Goal: Task Accomplishment & Management: Use online tool/utility

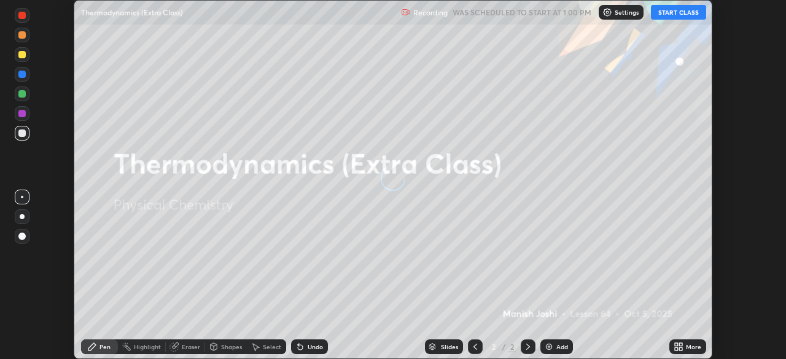
scroll to position [359, 786]
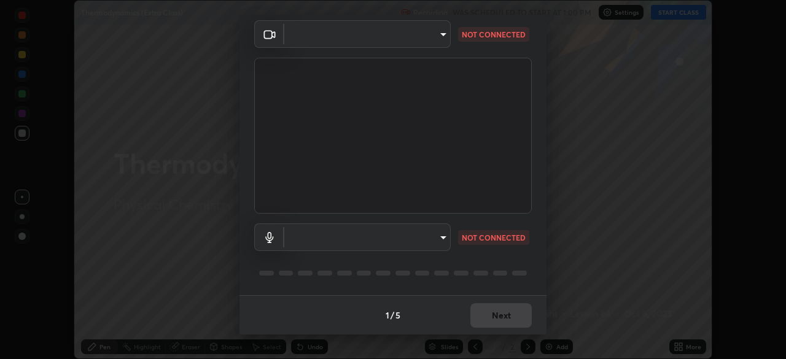
type input "68abbd0ba27f3b7b13d700706cc0a542acc53d6138fc99a51b3524be894f9c2a"
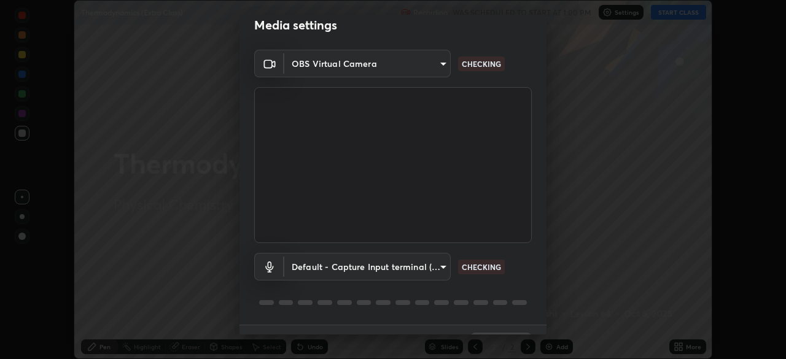
scroll to position [44, 0]
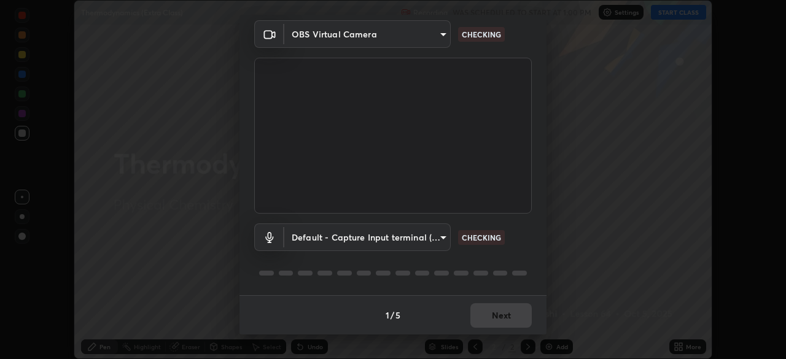
click at [335, 237] on body "Erase all Thermodynamics (Extra Class) Recording WAS SCHEDULED TO START AT 1:00…" at bounding box center [393, 179] width 786 height 359
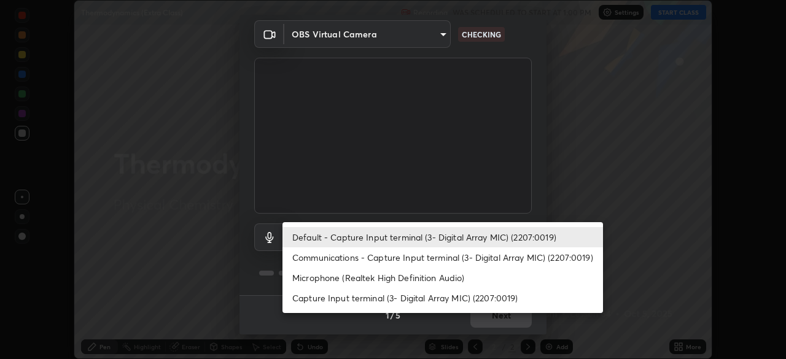
click at [327, 279] on li "Microphone (Realtek High Definition Audio)" at bounding box center [443, 278] width 321 height 20
type input "c17f179a27d05cb872b71612fb377ed1280ec24d62f50840e7cc5c1a7b87f1b0"
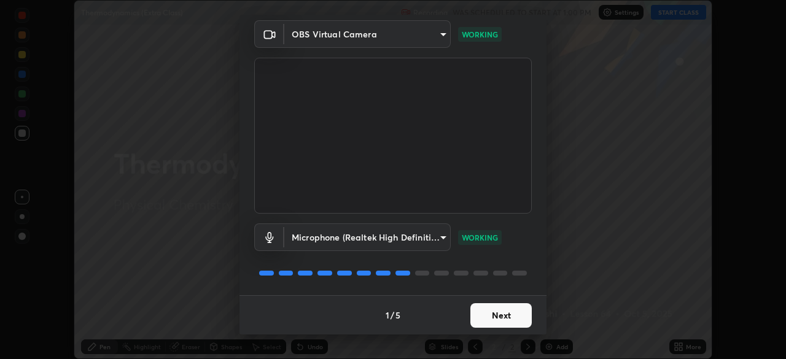
click at [501, 314] on button "Next" at bounding box center [501, 315] width 61 height 25
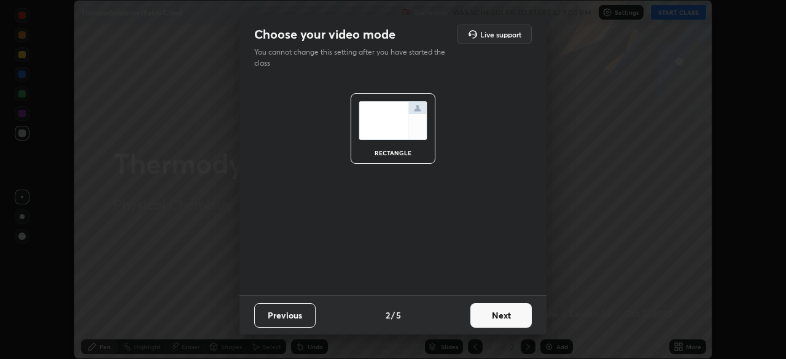
scroll to position [0, 0]
click at [502, 316] on button "Next" at bounding box center [501, 315] width 61 height 25
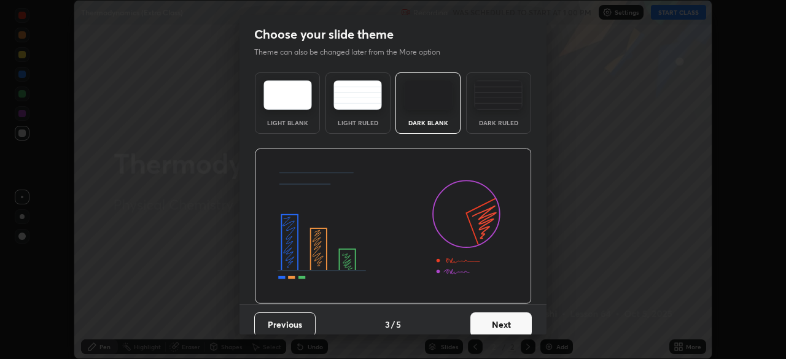
click at [506, 321] on button "Next" at bounding box center [501, 325] width 61 height 25
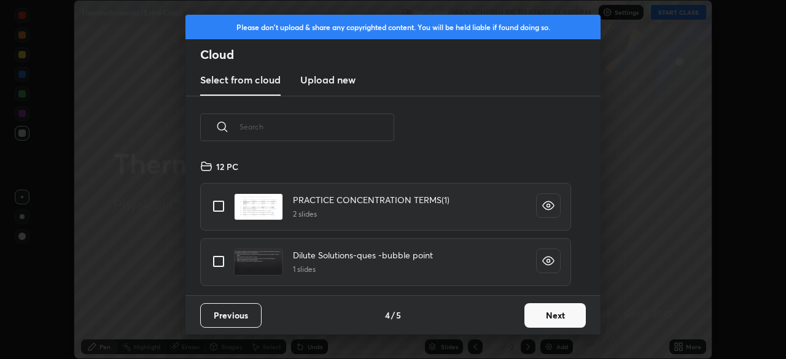
scroll to position [136, 394]
click at [561, 316] on button "Next" at bounding box center [555, 315] width 61 height 25
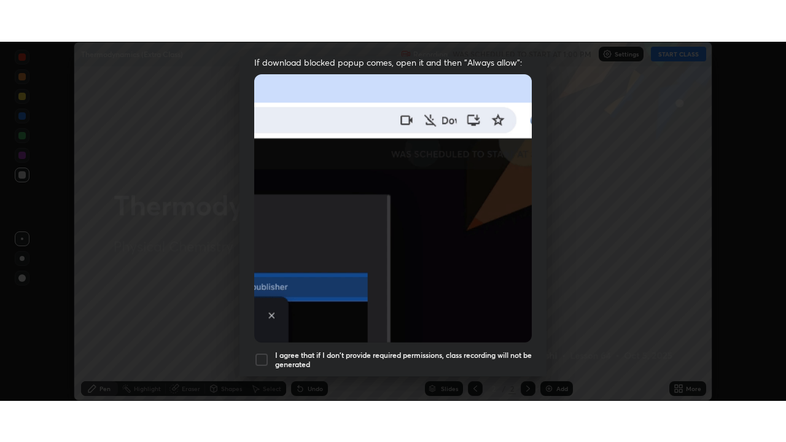
scroll to position [294, 0]
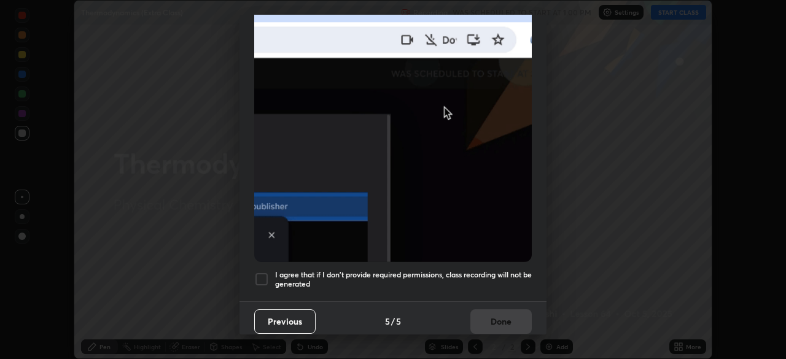
click at [267, 272] on div at bounding box center [261, 279] width 15 height 15
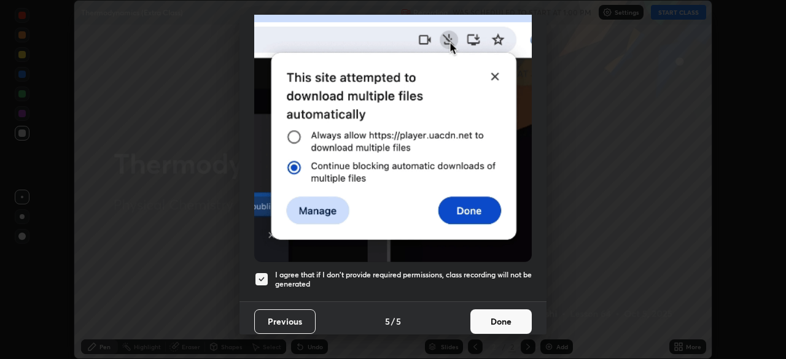
click at [497, 319] on button "Done" at bounding box center [501, 322] width 61 height 25
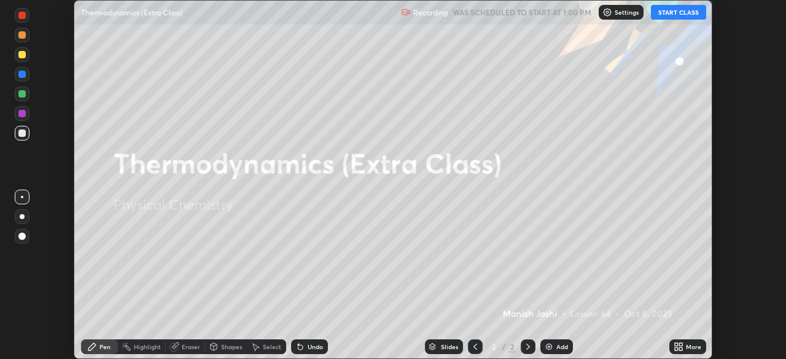
click at [677, 13] on button "START CLASS" at bounding box center [678, 12] width 55 height 15
click at [681, 346] on icon at bounding box center [680, 344] width 3 height 3
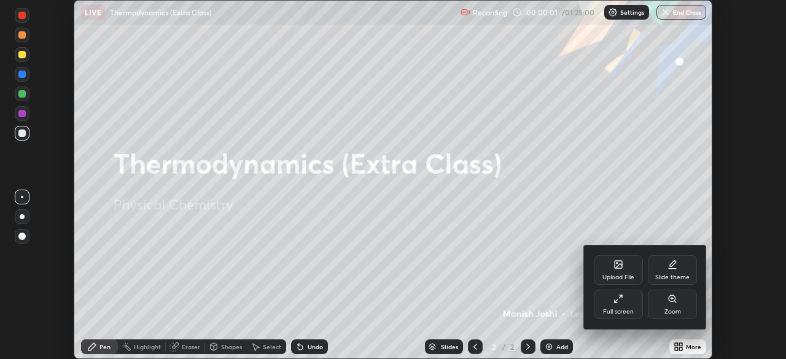
click at [618, 307] on div "Full screen" at bounding box center [618, 304] width 49 height 29
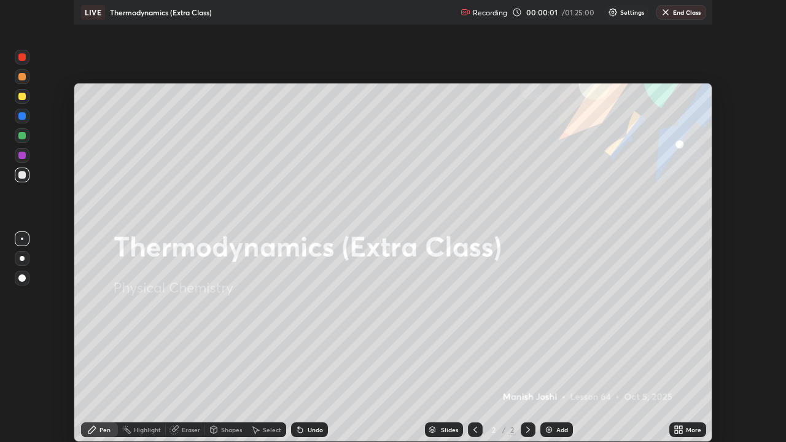
scroll to position [442, 786]
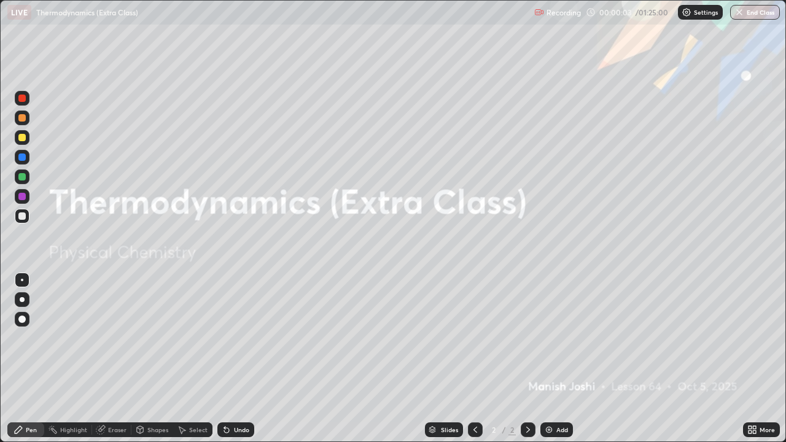
click at [750, 359] on icon at bounding box center [750, 427] width 3 height 3
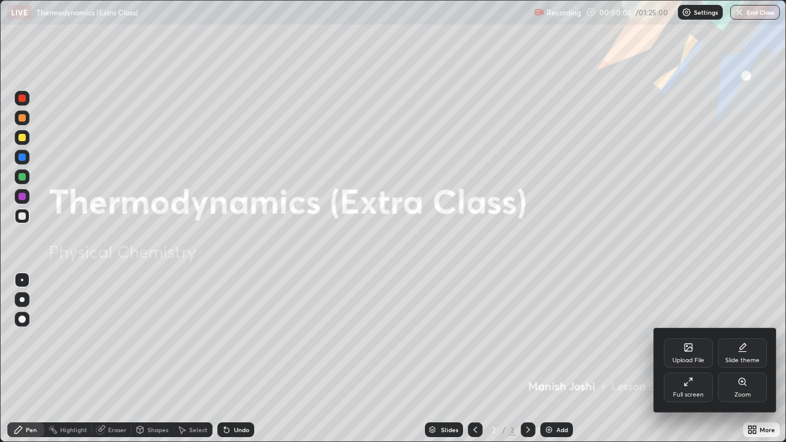
click at [684, 356] on div "Upload File" at bounding box center [688, 352] width 49 height 29
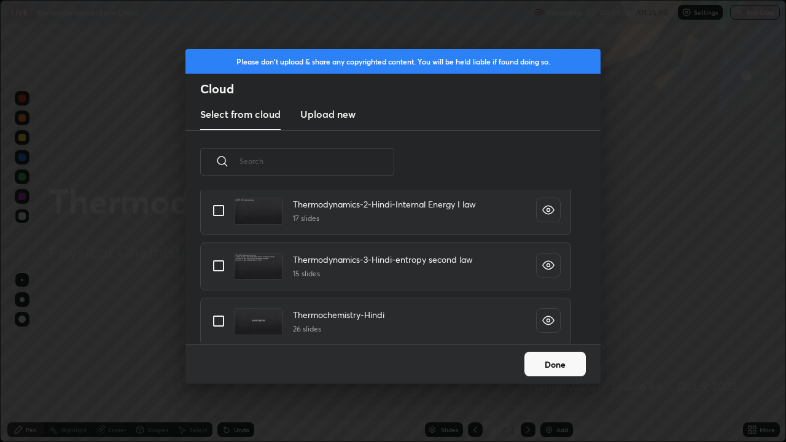
scroll to position [1660, 0]
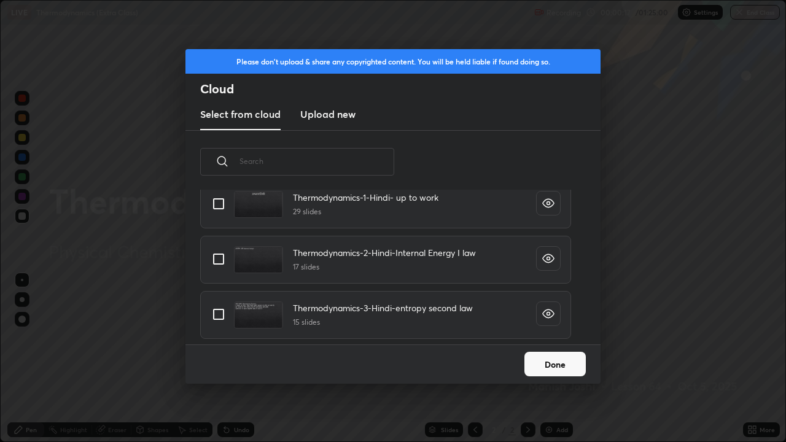
click at [221, 314] on input "grid" at bounding box center [219, 315] width 26 height 26
checkbox input "true"
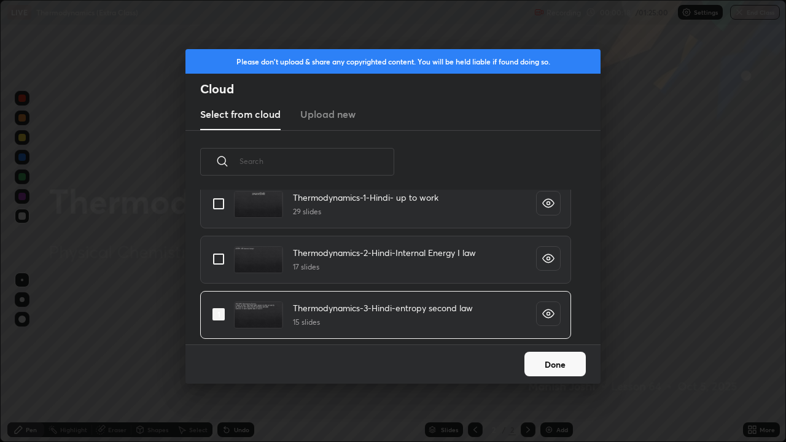
click at [548, 359] on button "Done" at bounding box center [555, 364] width 61 height 25
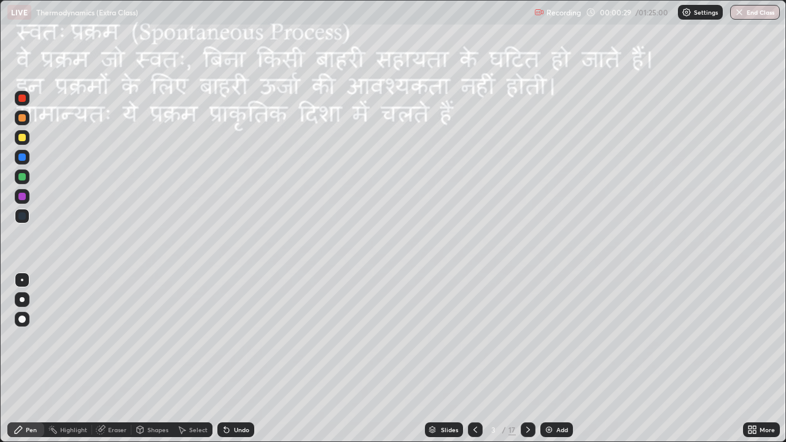
click at [526, 359] on icon at bounding box center [528, 430] width 10 height 10
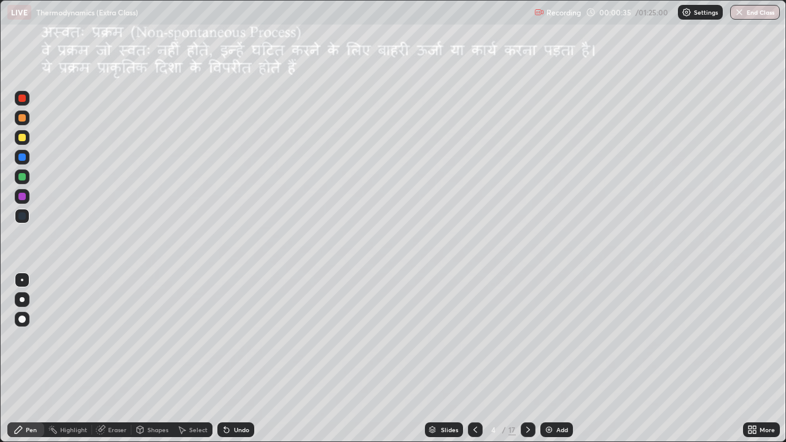
click at [753, 359] on icon at bounding box center [753, 430] width 10 height 10
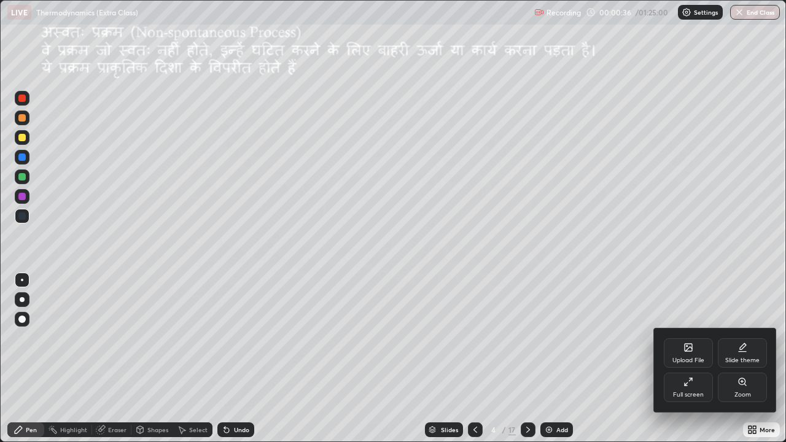
click at [692, 355] on div "Upload File" at bounding box center [688, 352] width 49 height 29
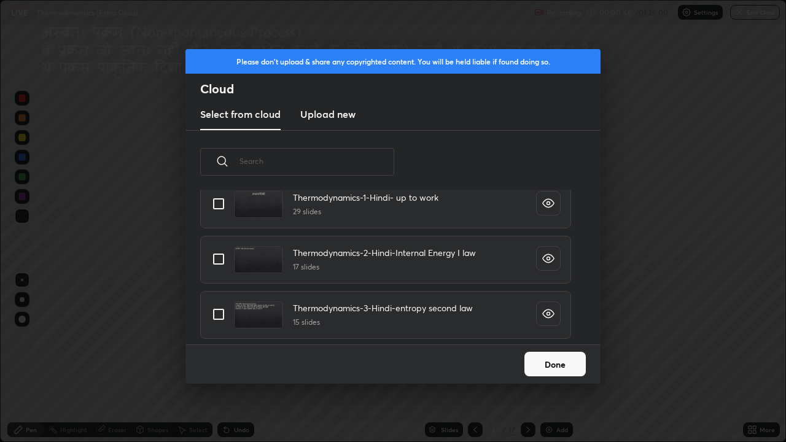
scroll to position [1713, 0]
click at [220, 316] on input "grid" at bounding box center [219, 316] width 26 height 26
checkbox input "true"
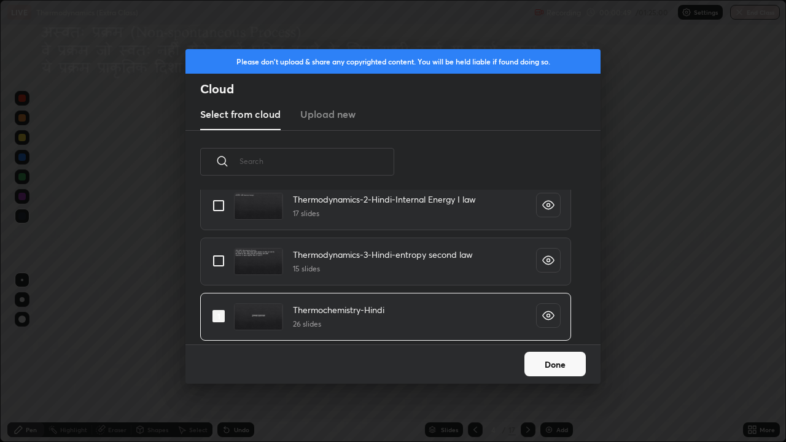
click at [552, 359] on button "Done" at bounding box center [555, 364] width 61 height 25
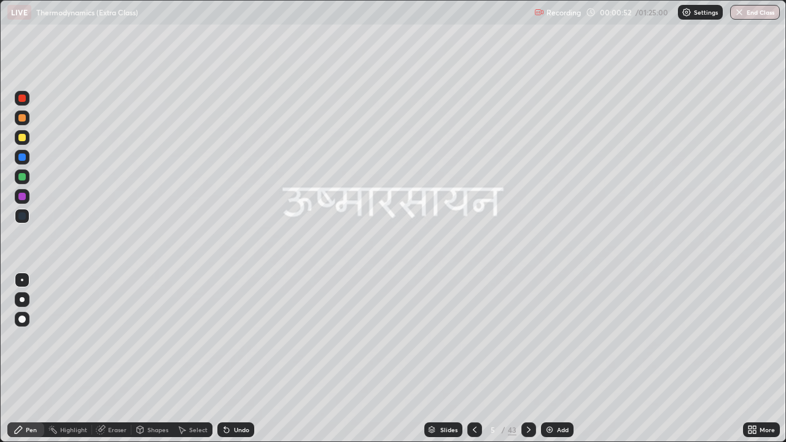
click at [441, 359] on div "Slides" at bounding box center [448, 430] width 17 height 6
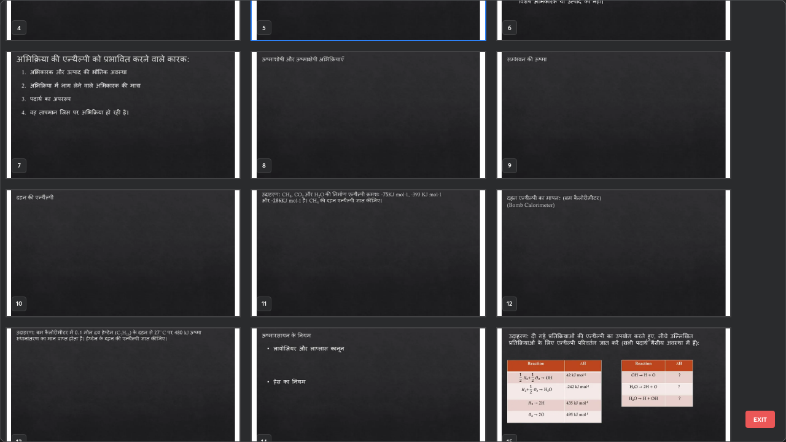
scroll to position [231, 0]
click at [190, 261] on img "grid" at bounding box center [123, 253] width 233 height 126
click at [189, 261] on img "grid" at bounding box center [123, 253] width 233 height 126
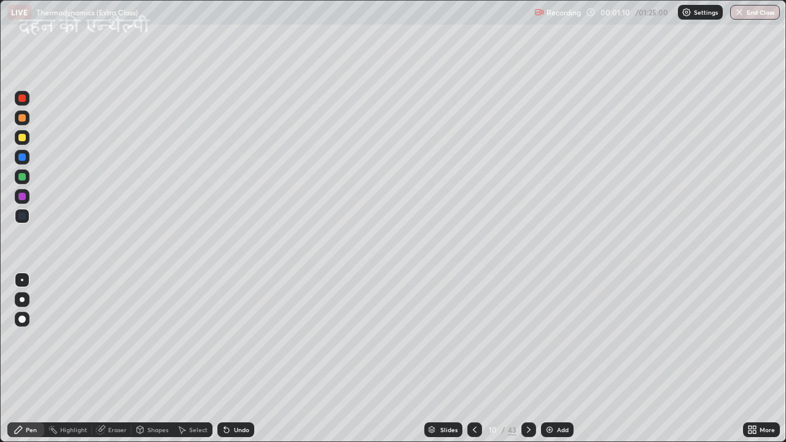
click at [349, 359] on div "Slides 10 / 43 Add" at bounding box center [498, 430] width 489 height 25
click at [23, 139] on div at bounding box center [21, 137] width 7 height 7
click at [549, 359] on img at bounding box center [550, 430] width 10 height 10
click at [23, 216] on div at bounding box center [21, 216] width 7 height 7
click at [527, 359] on icon at bounding box center [529, 430] width 10 height 10
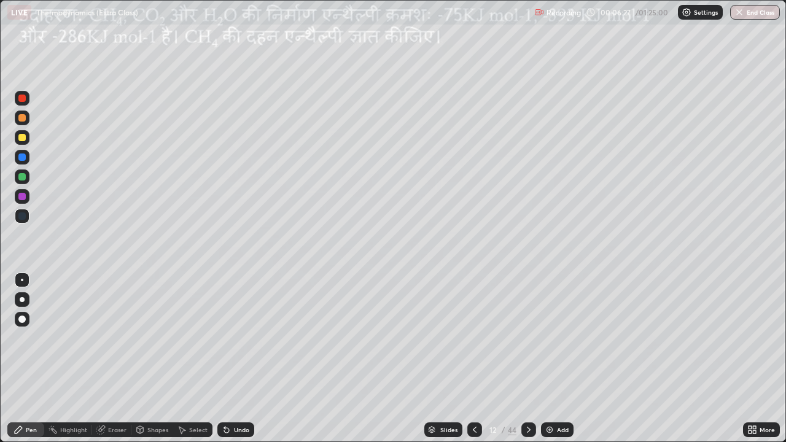
click at [199, 359] on div "Select" at bounding box center [198, 430] width 18 height 6
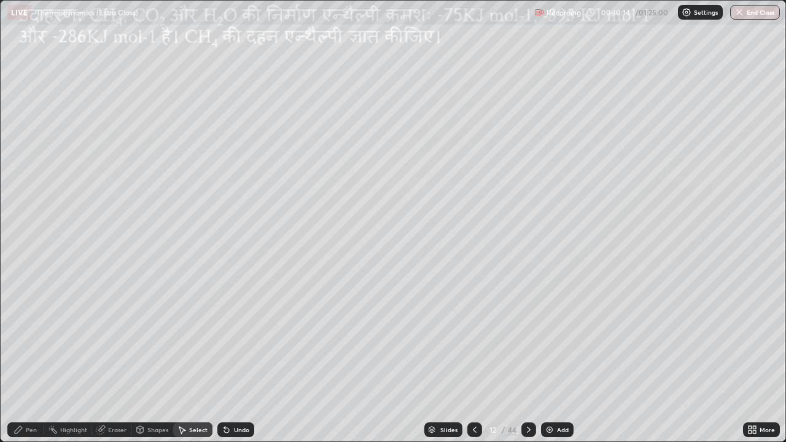
click at [34, 359] on div "Pen" at bounding box center [31, 430] width 11 height 6
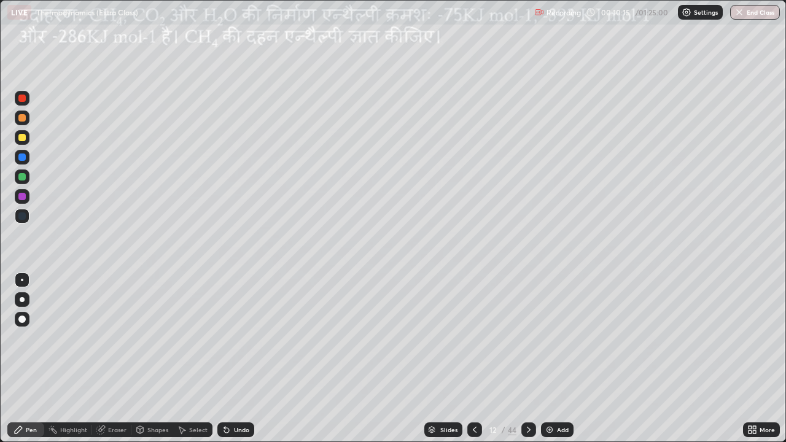
click at [24, 139] on div at bounding box center [21, 137] width 7 height 7
click at [22, 139] on div at bounding box center [21, 137] width 7 height 7
click at [232, 359] on div "Undo" at bounding box center [235, 430] width 37 height 15
click at [234, 359] on div "Undo" at bounding box center [241, 430] width 15 height 6
click at [230, 359] on div "Undo" at bounding box center [235, 430] width 37 height 15
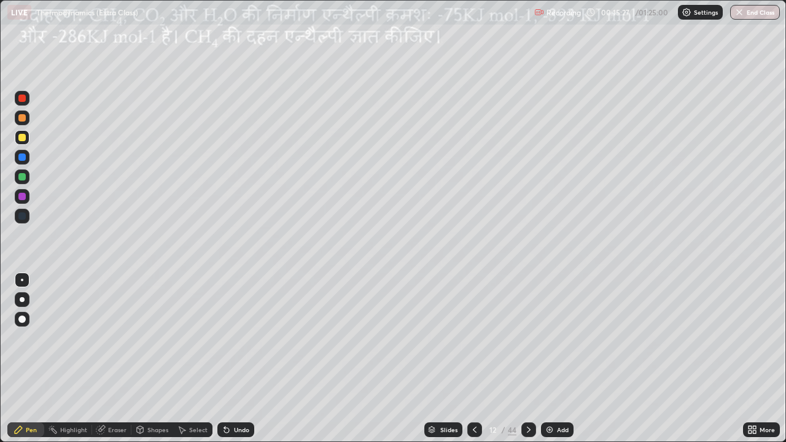
click at [549, 359] on img at bounding box center [550, 430] width 10 height 10
click at [25, 217] on div at bounding box center [21, 216] width 7 height 7
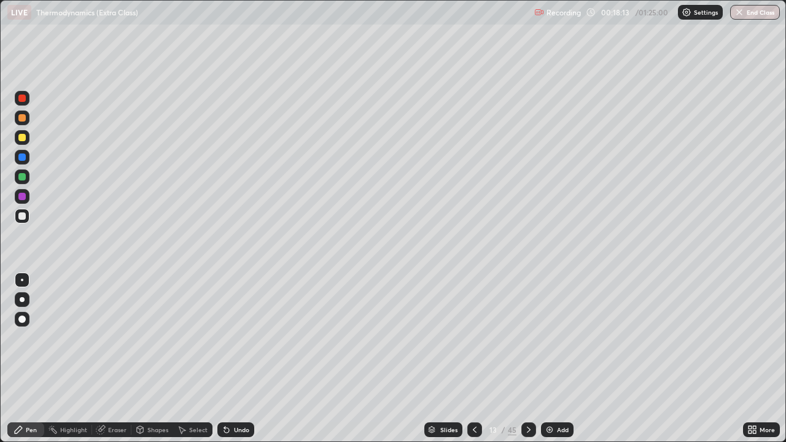
click at [477, 359] on div at bounding box center [474, 430] width 15 height 15
click at [474, 359] on icon at bounding box center [475, 430] width 10 height 10
click at [26, 139] on div at bounding box center [22, 137] width 15 height 15
click at [475, 359] on icon at bounding box center [475, 430] width 10 height 10
click at [527, 359] on icon at bounding box center [529, 430] width 10 height 10
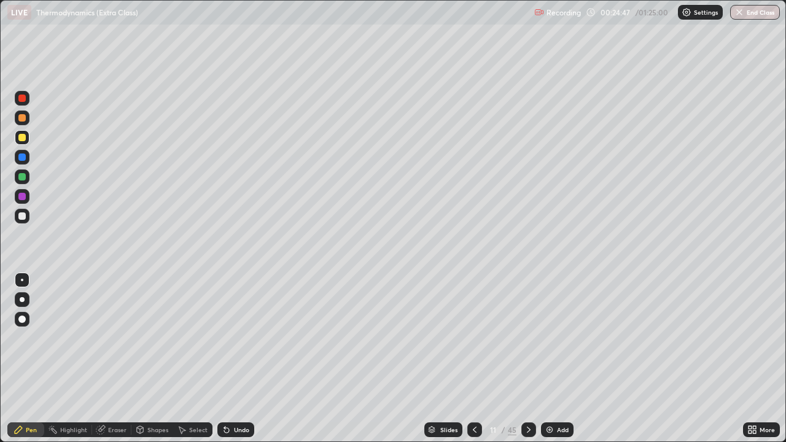
click at [527, 359] on icon at bounding box center [529, 430] width 10 height 10
click at [533, 359] on div at bounding box center [529, 430] width 15 height 15
click at [527, 359] on icon at bounding box center [529, 430] width 10 height 10
click at [23, 140] on div at bounding box center [21, 137] width 7 height 7
click at [224, 359] on div "Undo" at bounding box center [235, 430] width 37 height 15
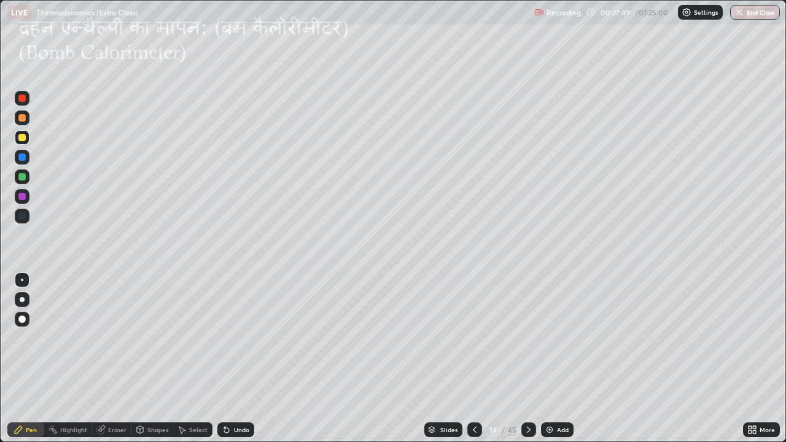
click at [146, 359] on div "Shapes" at bounding box center [152, 430] width 42 height 15
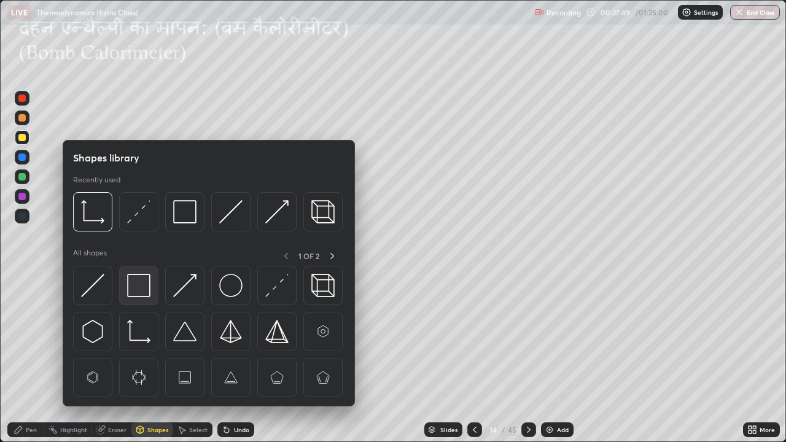
click at [138, 288] on img at bounding box center [138, 285] width 23 height 23
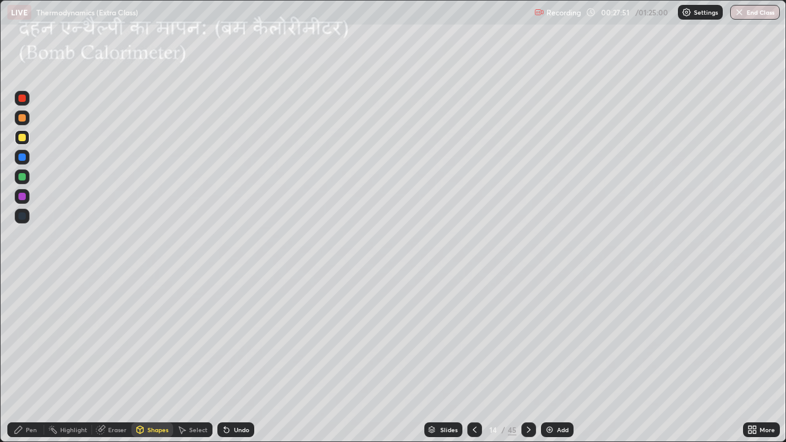
click at [23, 138] on div at bounding box center [21, 137] width 7 height 7
click at [25, 118] on div at bounding box center [21, 117] width 7 height 7
click at [25, 160] on div at bounding box center [21, 157] width 7 height 7
click at [115, 359] on div "Eraser" at bounding box center [117, 430] width 18 height 6
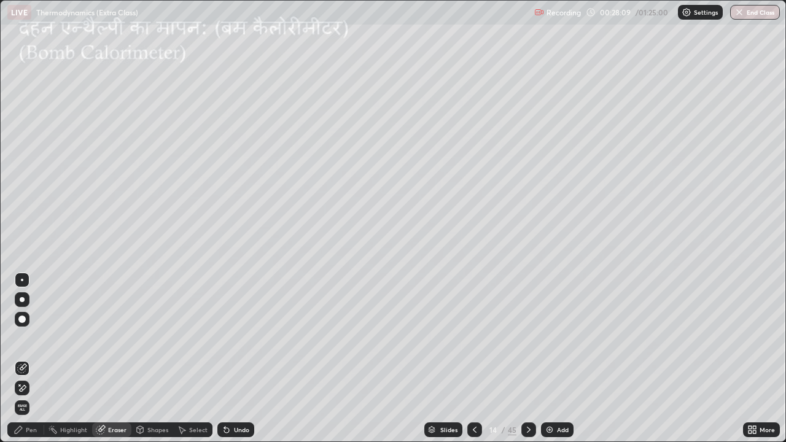
click at [146, 359] on div "Shapes" at bounding box center [152, 430] width 42 height 15
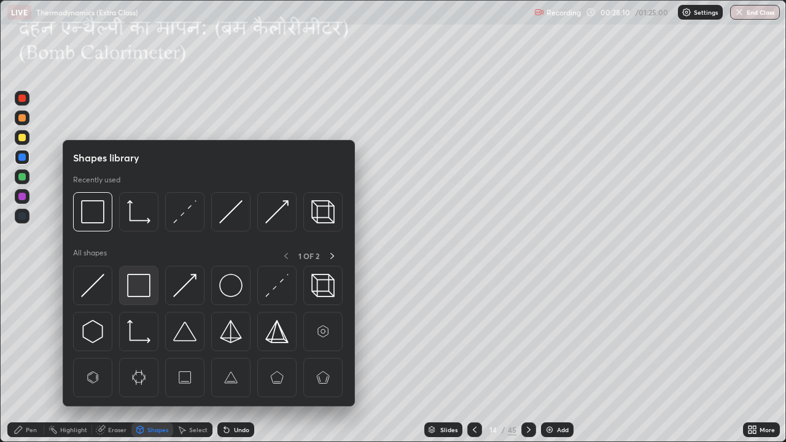
click at [144, 288] on img at bounding box center [138, 285] width 23 height 23
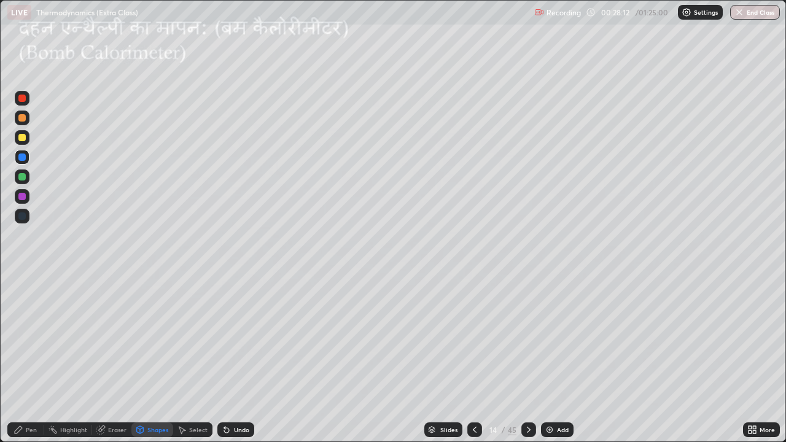
click at [25, 138] on div at bounding box center [21, 137] width 7 height 7
click at [34, 359] on div "Pen" at bounding box center [31, 430] width 11 height 6
click at [251, 359] on div "Undo" at bounding box center [235, 430] width 37 height 15
click at [245, 359] on div "Undo" at bounding box center [241, 430] width 15 height 6
click at [527, 359] on icon at bounding box center [529, 430] width 10 height 10
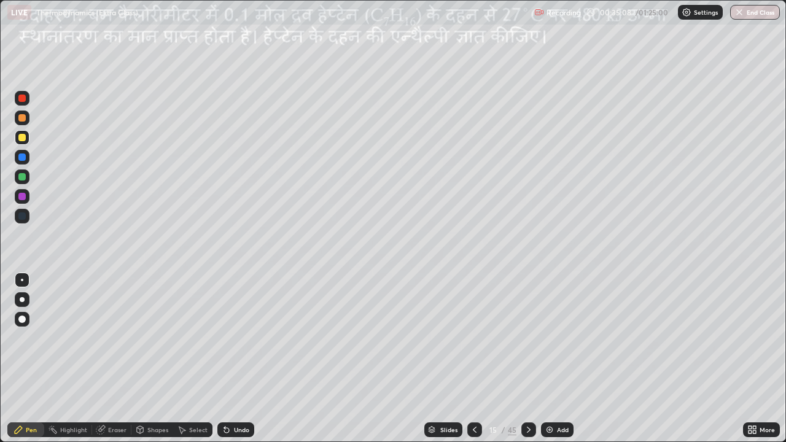
click at [205, 359] on div "Select" at bounding box center [192, 430] width 39 height 15
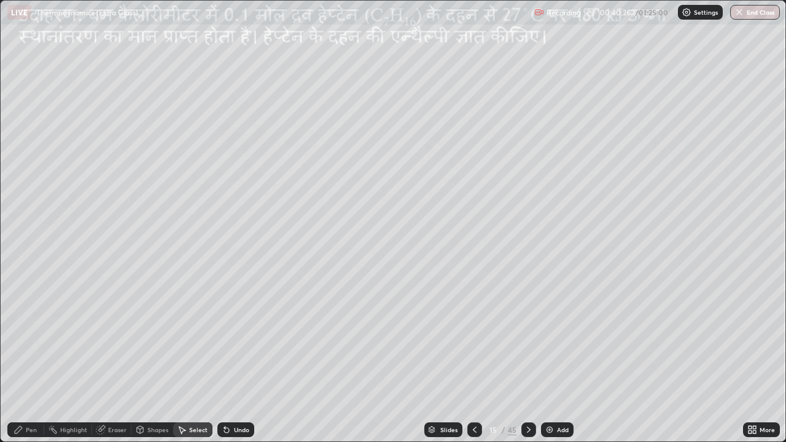
click at [474, 359] on icon at bounding box center [475, 430] width 10 height 10
click at [529, 359] on div at bounding box center [529, 430] width 15 height 25
click at [41, 359] on div "Pen" at bounding box center [25, 430] width 37 height 15
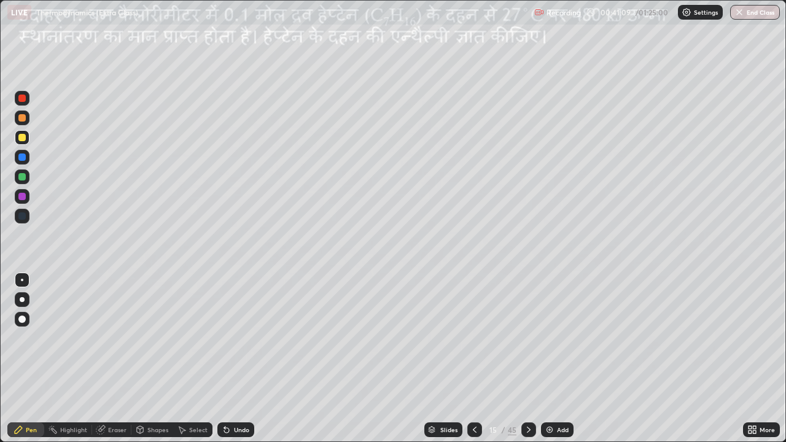
click at [23, 138] on div at bounding box center [21, 137] width 7 height 7
click at [527, 359] on icon at bounding box center [529, 430] width 10 height 10
click at [528, 359] on icon at bounding box center [529, 430] width 10 height 10
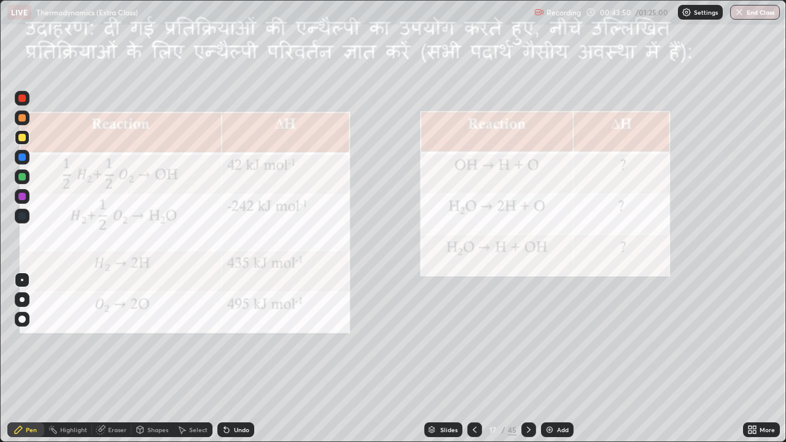
click at [528, 359] on icon at bounding box center [529, 430] width 10 height 10
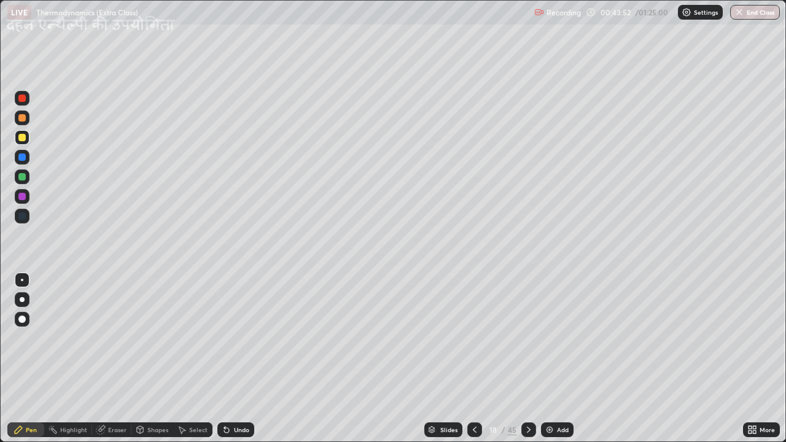
click at [451, 359] on div "Slides" at bounding box center [448, 430] width 17 height 6
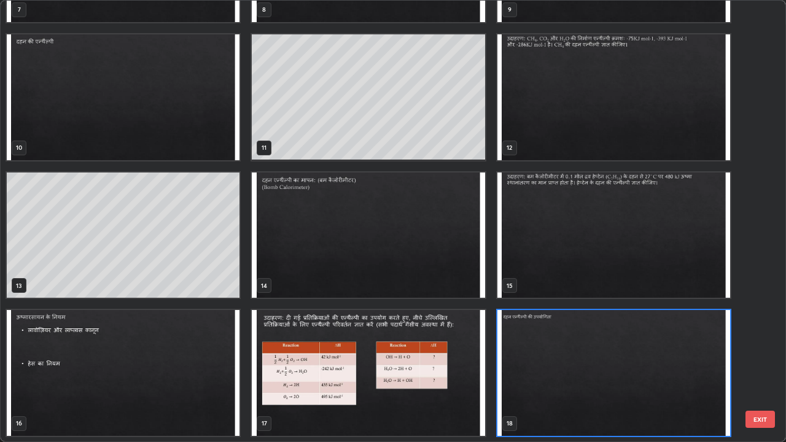
scroll to position [437, 779]
click at [544, 219] on img "grid" at bounding box center [614, 236] width 233 height 126
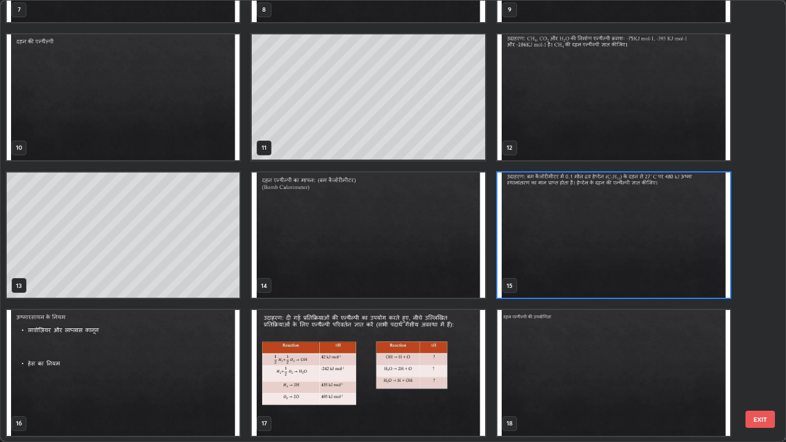
click at [547, 217] on img "grid" at bounding box center [614, 236] width 233 height 126
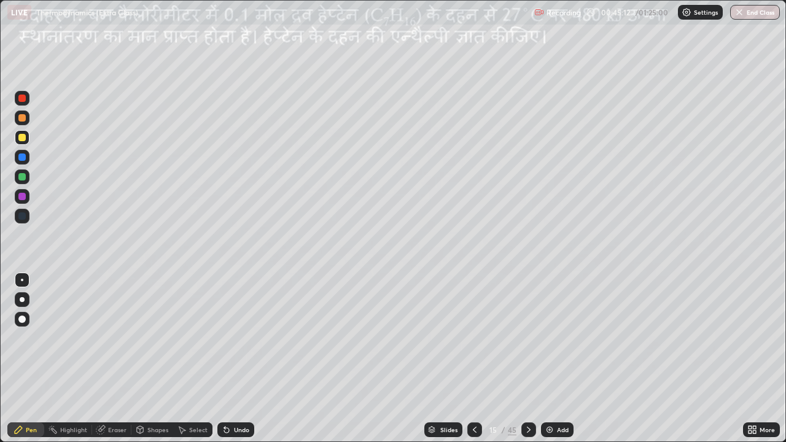
click at [527, 359] on icon at bounding box center [529, 430] width 10 height 10
click at [533, 359] on div at bounding box center [529, 430] width 15 height 15
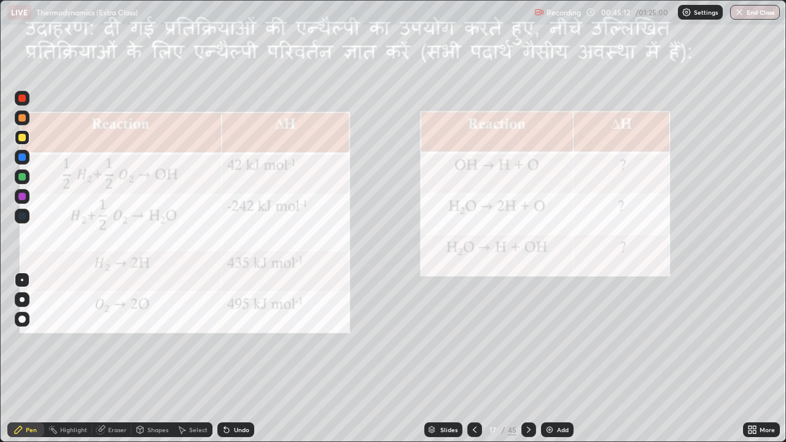
click at [527, 359] on icon at bounding box center [529, 430] width 10 height 10
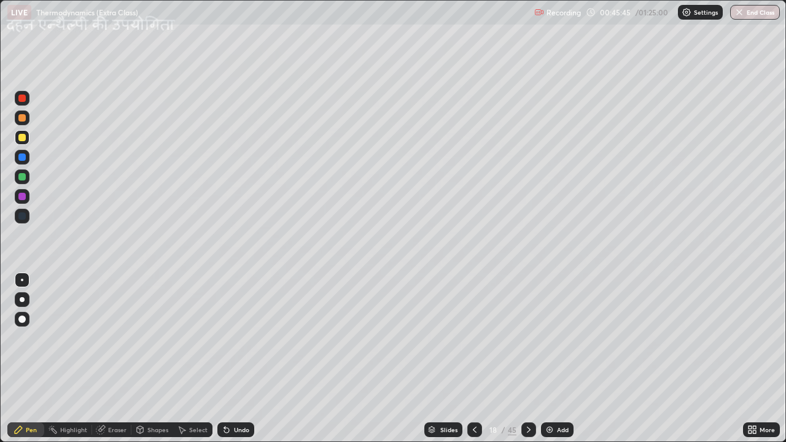
click at [527, 359] on icon at bounding box center [529, 430] width 10 height 10
click at [475, 359] on icon at bounding box center [475, 430] width 4 height 6
click at [23, 139] on div at bounding box center [21, 137] width 7 height 7
click at [229, 359] on icon at bounding box center [227, 430] width 10 height 10
click at [115, 359] on div "Eraser" at bounding box center [111, 430] width 39 height 15
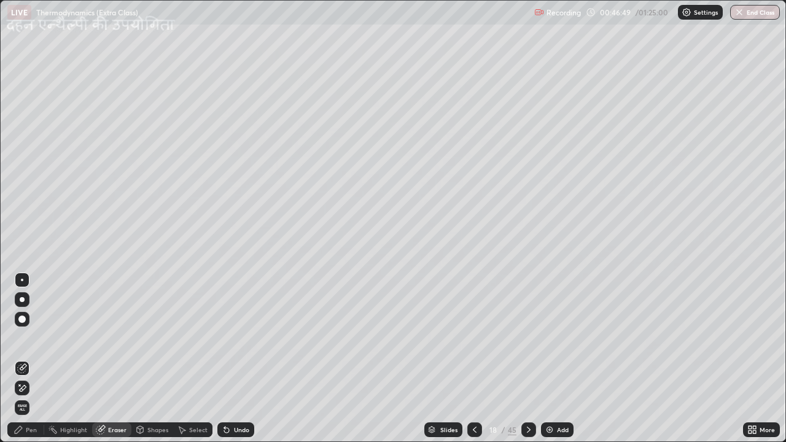
click at [23, 359] on span "Erase all" at bounding box center [22, 407] width 14 height 7
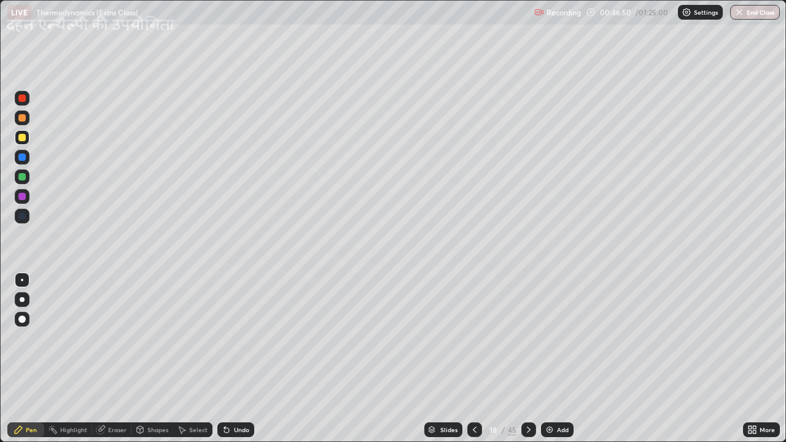
click at [23, 138] on div at bounding box center [21, 137] width 7 height 7
click at [25, 139] on div at bounding box center [21, 137] width 7 height 7
click at [24, 139] on div at bounding box center [21, 137] width 7 height 7
click at [222, 359] on icon at bounding box center [227, 430] width 10 height 10
click at [224, 359] on icon at bounding box center [226, 430] width 5 height 5
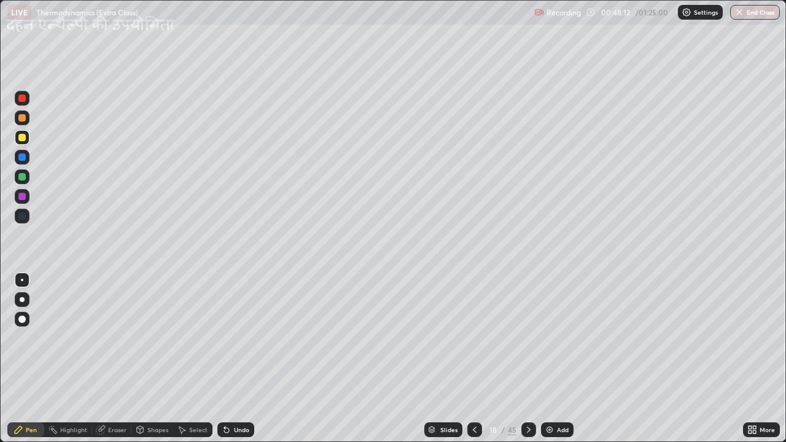
click at [224, 359] on icon at bounding box center [226, 430] width 5 height 5
click at [21, 119] on div at bounding box center [21, 117] width 7 height 7
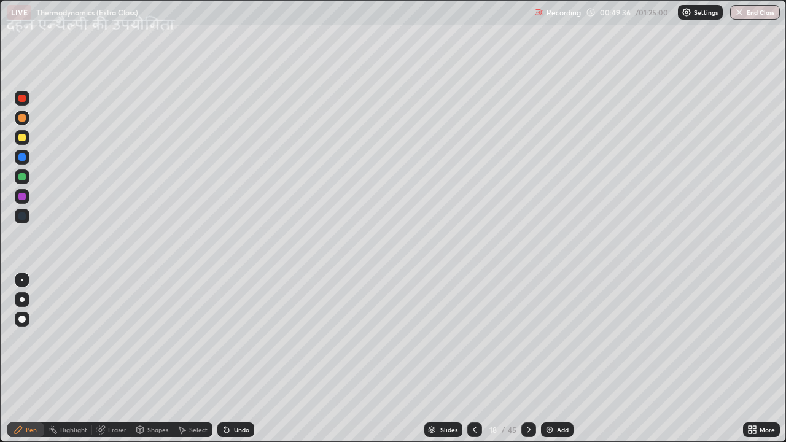
click at [229, 359] on div "Undo" at bounding box center [235, 430] width 37 height 15
click at [230, 359] on div "Undo" at bounding box center [235, 430] width 37 height 15
click at [231, 359] on div "Undo" at bounding box center [235, 430] width 37 height 15
click at [119, 359] on div "Eraser" at bounding box center [111, 430] width 39 height 15
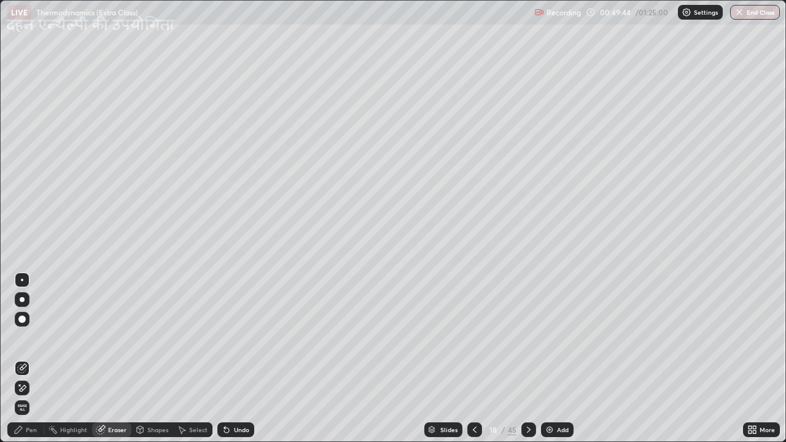
click at [33, 359] on div "Pen" at bounding box center [31, 430] width 11 height 6
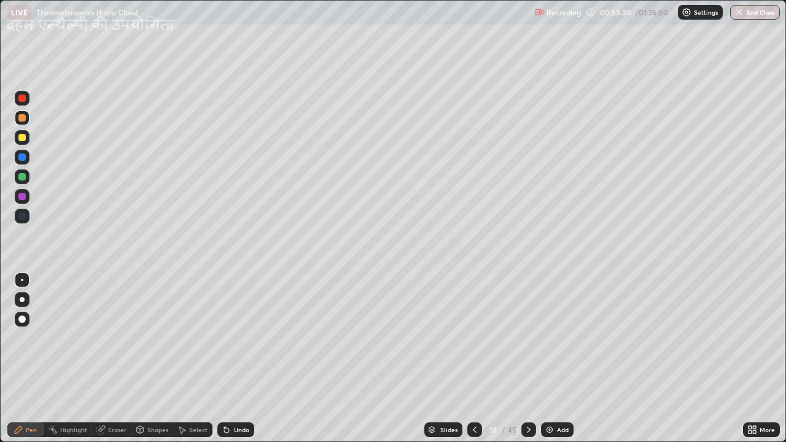
click at [527, 359] on icon at bounding box center [529, 430] width 10 height 10
click at [25, 138] on div at bounding box center [21, 137] width 7 height 7
click at [452, 359] on div "Slides" at bounding box center [448, 430] width 17 height 6
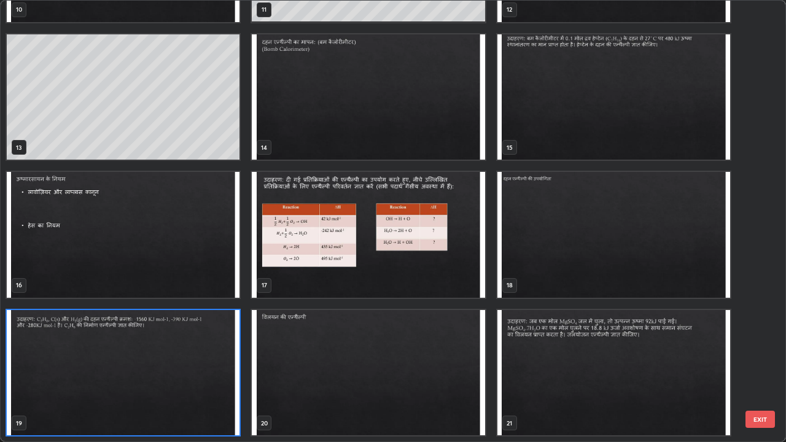
click at [215, 240] on img "grid" at bounding box center [123, 235] width 233 height 126
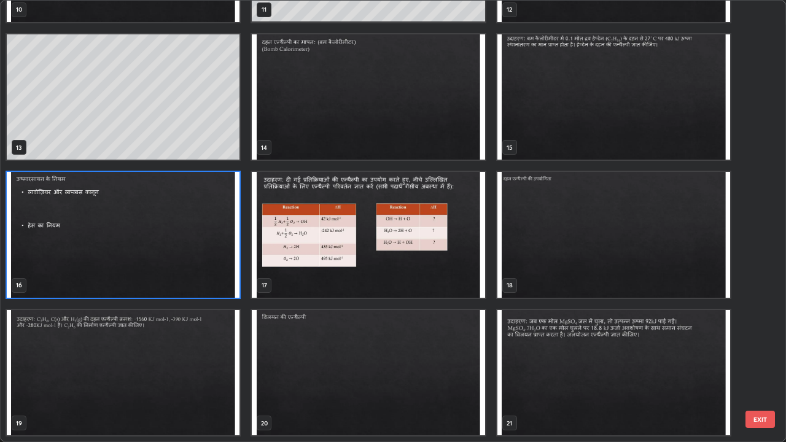
click at [208, 237] on img "grid" at bounding box center [123, 235] width 233 height 126
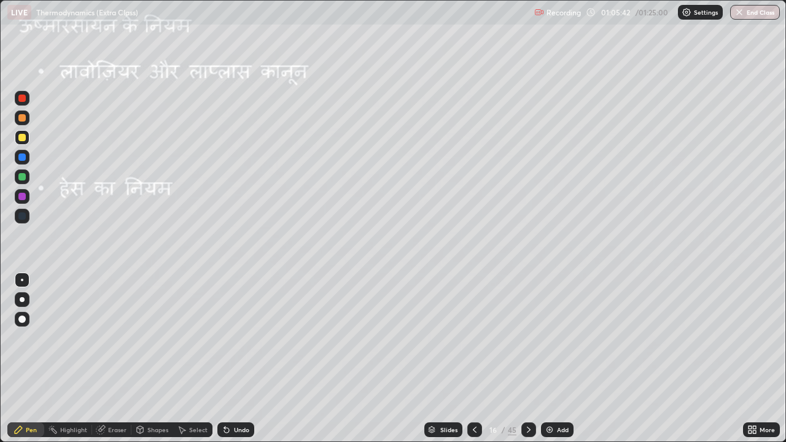
click at [22, 138] on div at bounding box center [21, 137] width 7 height 7
click at [23, 138] on div at bounding box center [21, 137] width 7 height 7
click at [22, 176] on div at bounding box center [21, 176] width 7 height 7
click at [243, 359] on div "Undo" at bounding box center [235, 430] width 37 height 15
click at [23, 118] on div at bounding box center [21, 117] width 7 height 7
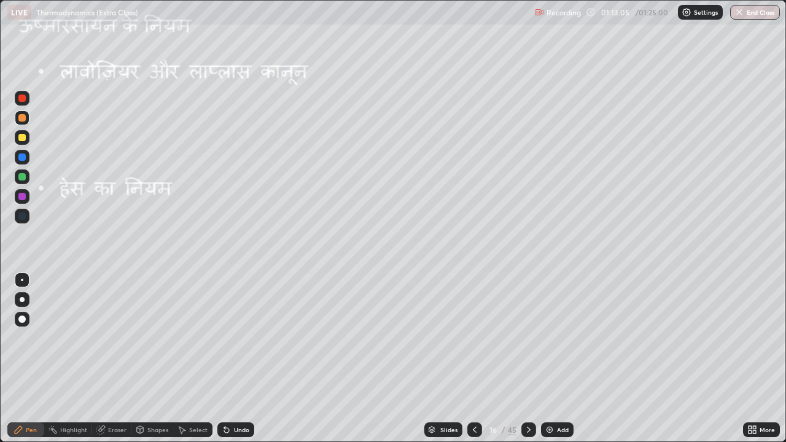
click at [23, 139] on div at bounding box center [21, 137] width 7 height 7
click at [23, 197] on div at bounding box center [21, 196] width 7 height 7
click at [25, 138] on div at bounding box center [21, 137] width 7 height 7
click at [25, 178] on div at bounding box center [21, 176] width 7 height 7
click at [741, 12] on img "button" at bounding box center [740, 12] width 10 height 10
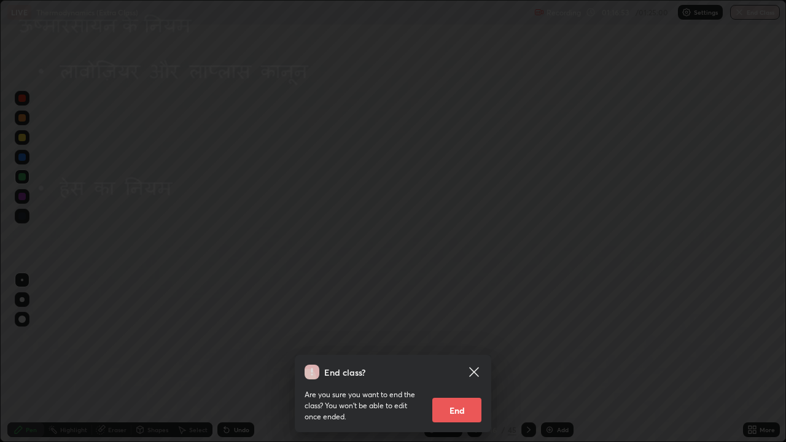
click at [740, 12] on div "End class? Are you sure you want to end the class? You won’t be able to edit on…" at bounding box center [393, 221] width 786 height 442
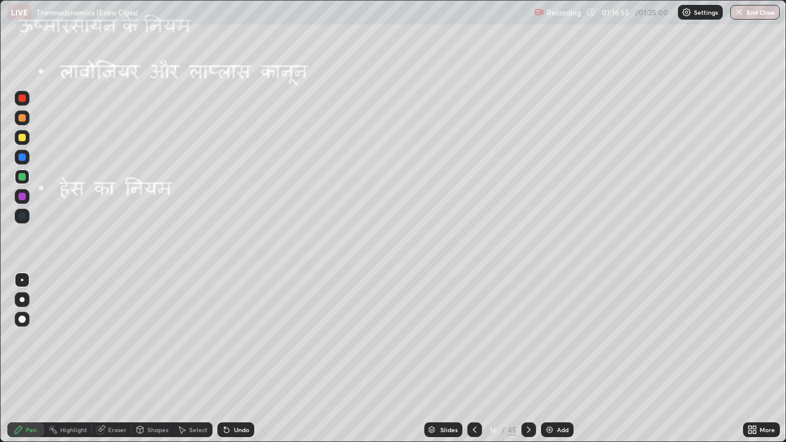
click at [739, 14] on img "button" at bounding box center [740, 12] width 10 height 10
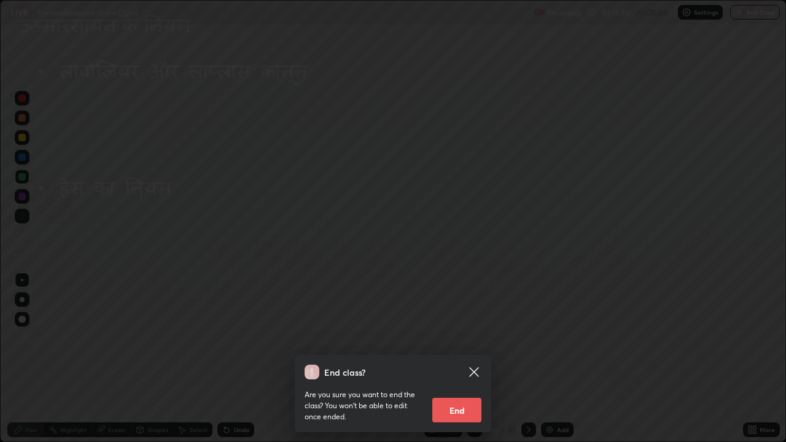
click at [471, 359] on button "End" at bounding box center [456, 410] width 49 height 25
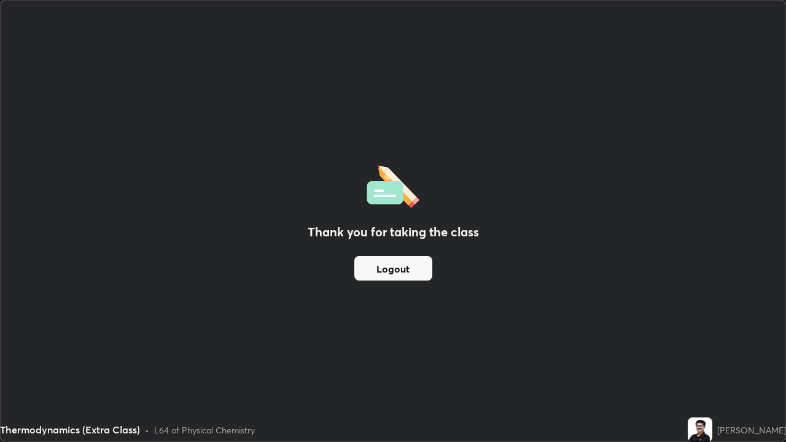
click at [578, 318] on div "Thank you for taking the class Logout" at bounding box center [393, 221] width 785 height 441
click at [713, 359] on img at bounding box center [700, 430] width 25 height 25
click at [571, 154] on div "Thank you for taking the class Logout" at bounding box center [393, 221] width 785 height 441
click at [409, 270] on button "Logout" at bounding box center [393, 268] width 78 height 25
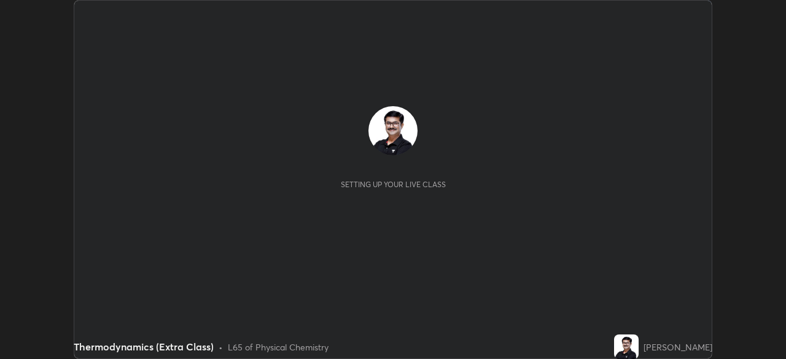
scroll to position [359, 786]
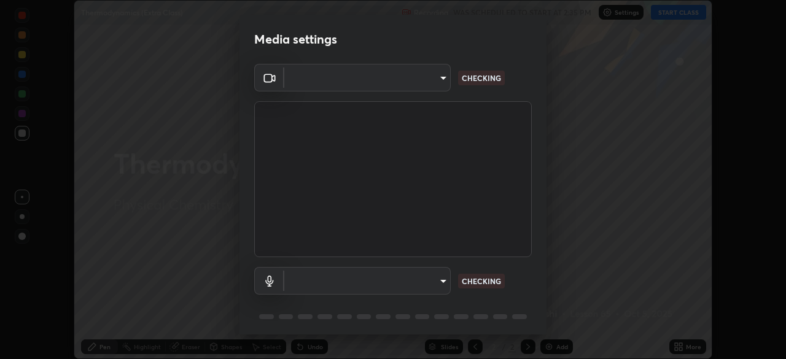
type input "68abbd0ba27f3b7b13d700706cc0a542acc53d6138fc99a51b3524be894f9c2a"
click at [448, 279] on body "Erase all Thermodynamics (Extra Class) Recording WAS SCHEDULED TO START AT 2:35…" at bounding box center [393, 179] width 786 height 359
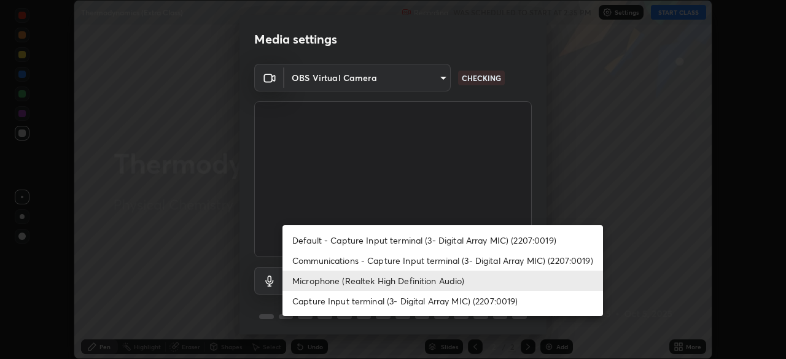
click at [423, 300] on li "Capture Input terminal (3- Digital Array MIC) (2207:0019)" at bounding box center [443, 301] width 321 height 20
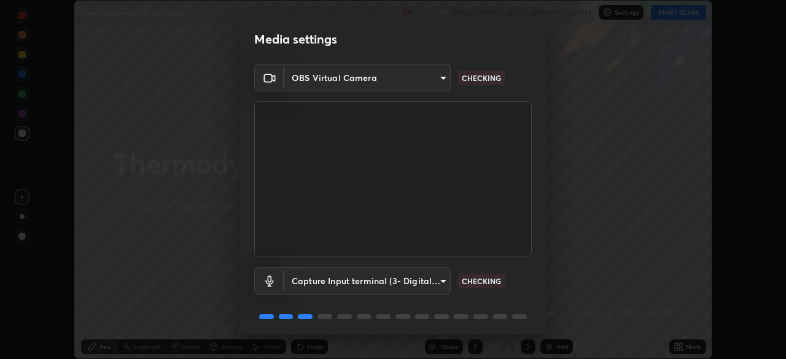
click at [445, 281] on body "Erase all Thermodynamics (Extra Class) Recording WAS SCHEDULED TO START AT 2:35…" at bounding box center [393, 179] width 786 height 359
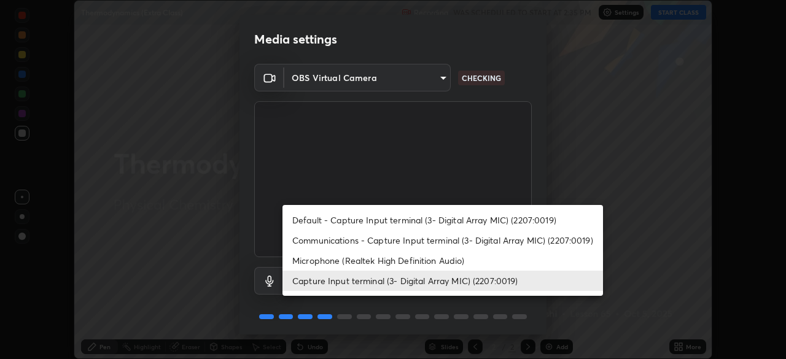
click at [409, 221] on li "Default - Capture Input terminal (3- Digital Array MIC) (2207:0019)" at bounding box center [443, 220] width 321 height 20
type input "default"
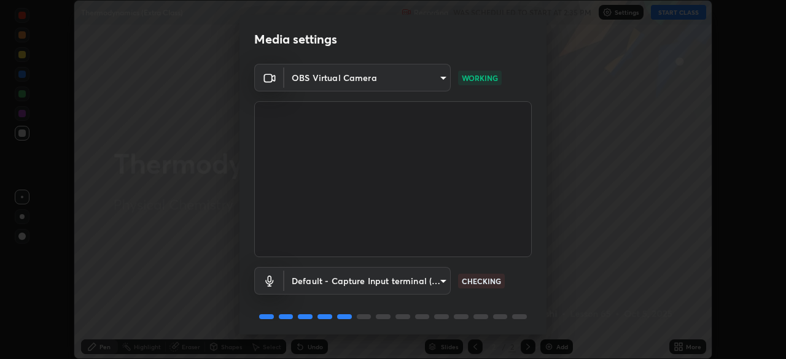
scroll to position [44, 0]
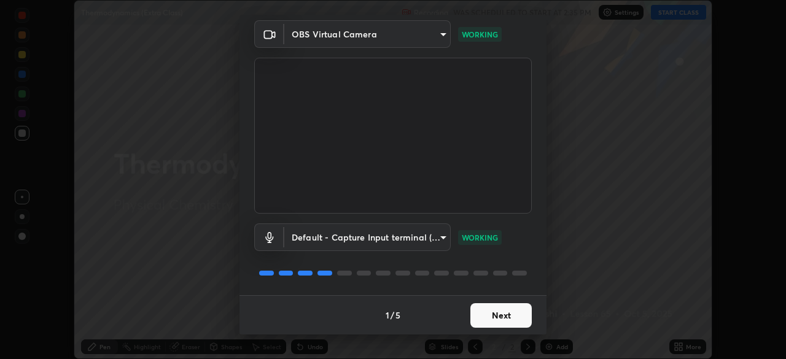
click at [507, 314] on button "Next" at bounding box center [501, 315] width 61 height 25
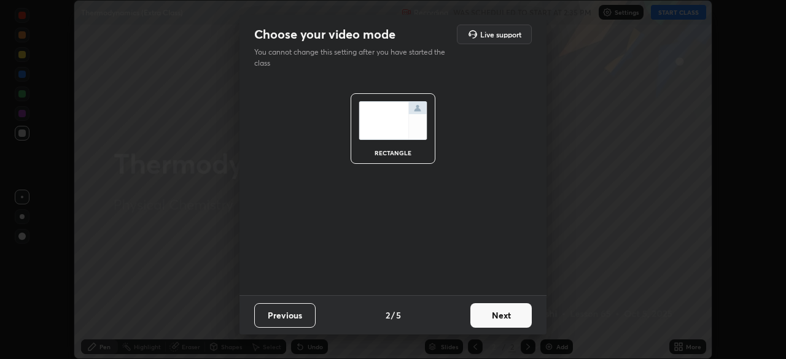
scroll to position [0, 0]
click at [510, 317] on button "Next" at bounding box center [501, 315] width 61 height 25
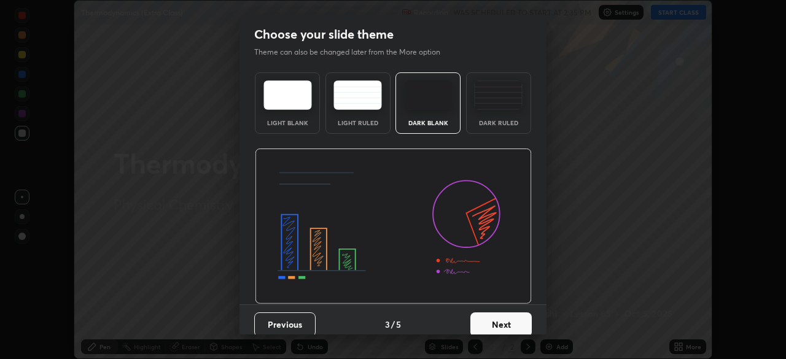
click at [510, 323] on button "Next" at bounding box center [501, 325] width 61 height 25
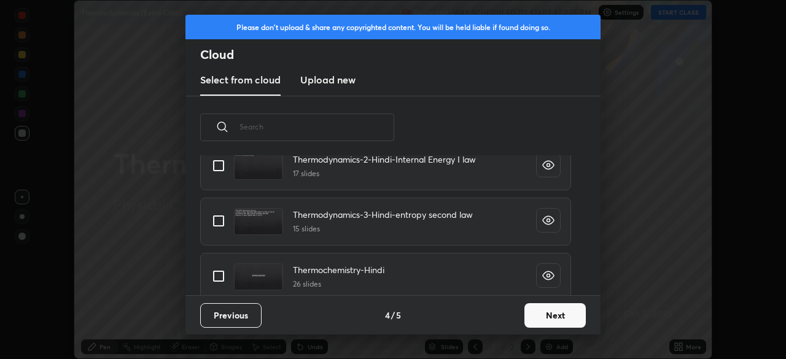
scroll to position [1728, 0]
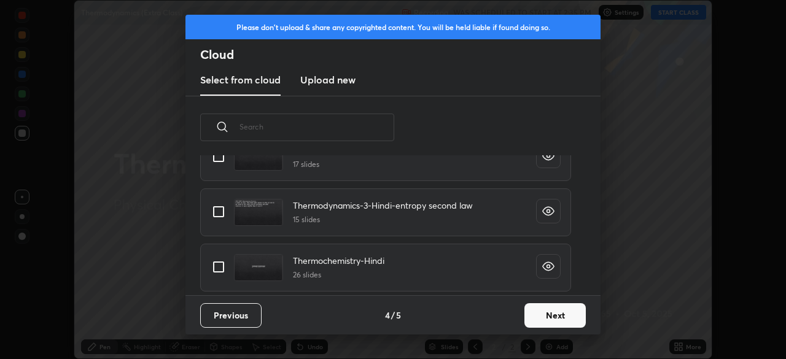
click at [223, 266] on input "grid" at bounding box center [219, 267] width 26 height 26
checkbox input "true"
click at [543, 312] on button "Next" at bounding box center [555, 315] width 61 height 25
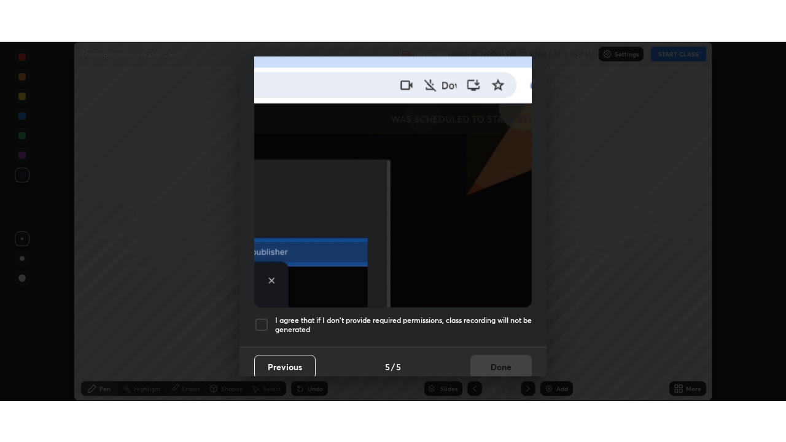
scroll to position [294, 0]
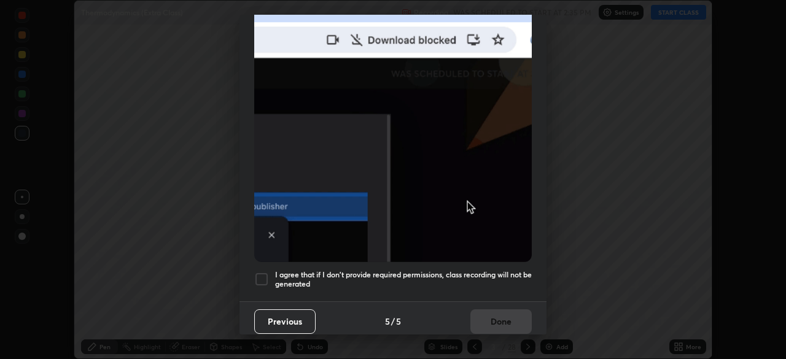
click at [260, 273] on div at bounding box center [261, 279] width 15 height 15
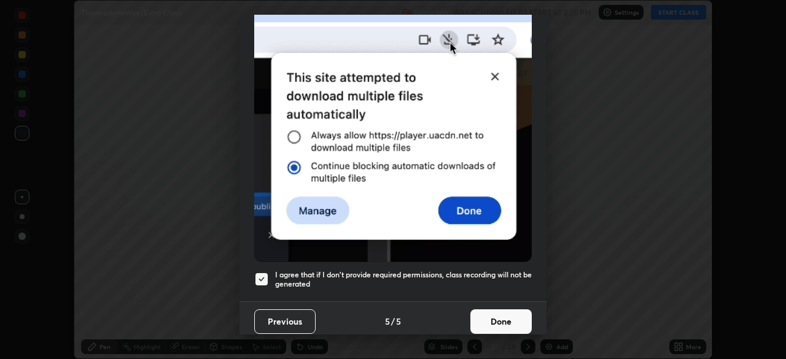
click at [493, 316] on button "Done" at bounding box center [501, 322] width 61 height 25
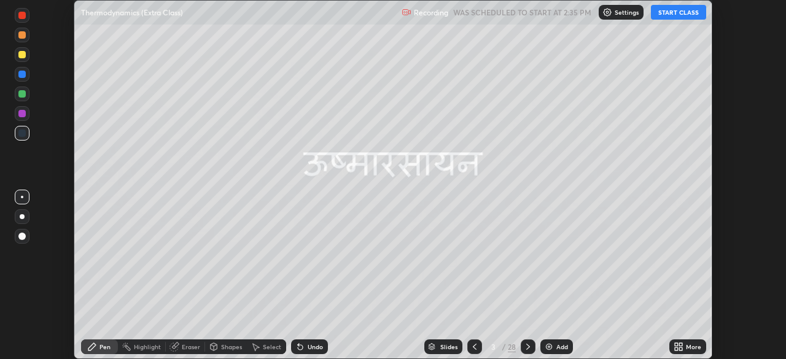
click at [674, 15] on button "START CLASS" at bounding box center [678, 12] width 55 height 15
click at [678, 346] on icon at bounding box center [679, 347] width 10 height 10
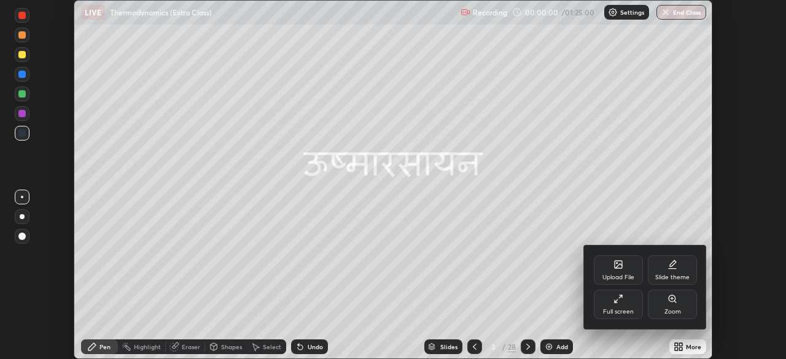
click at [616, 307] on div "Full screen" at bounding box center [618, 304] width 49 height 29
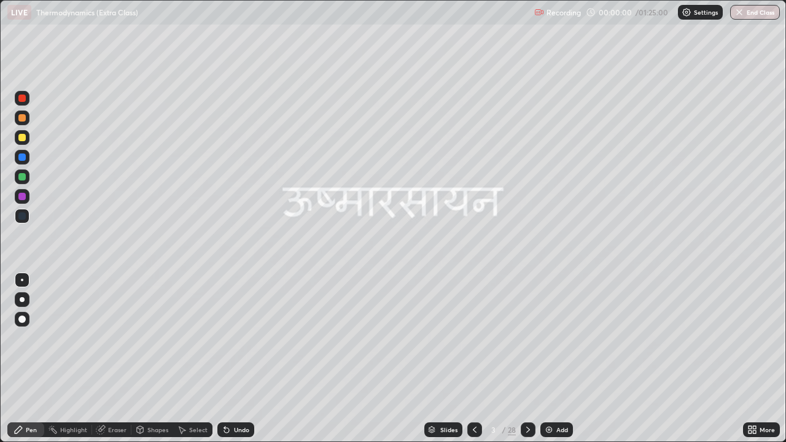
scroll to position [442, 786]
click at [452, 359] on div "Slides" at bounding box center [448, 430] width 17 height 6
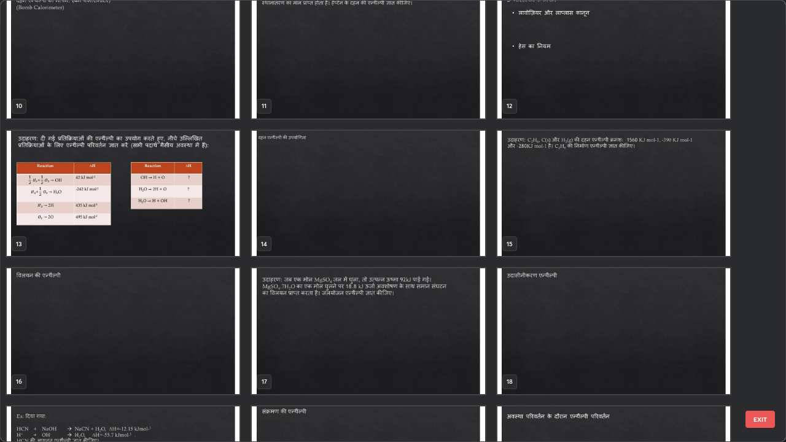
scroll to position [429, 0]
click at [555, 80] on img "grid" at bounding box center [614, 55] width 233 height 126
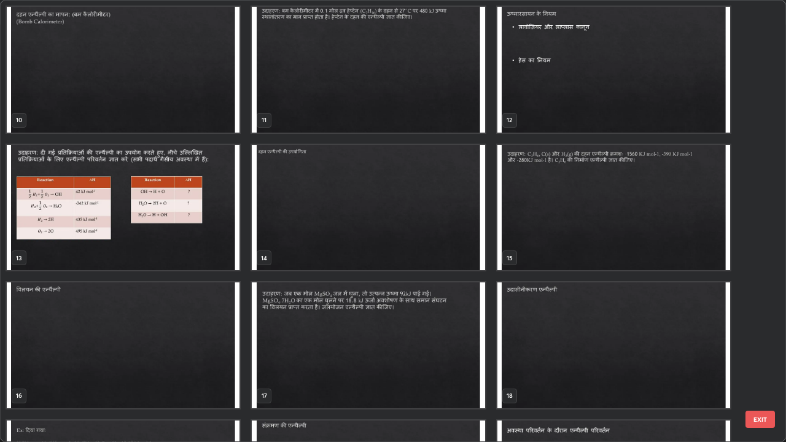
click at [553, 80] on div "10 11 12 13 14 15 16 17 18 19 20 21 22 23 24" at bounding box center [383, 221] width 764 height 441
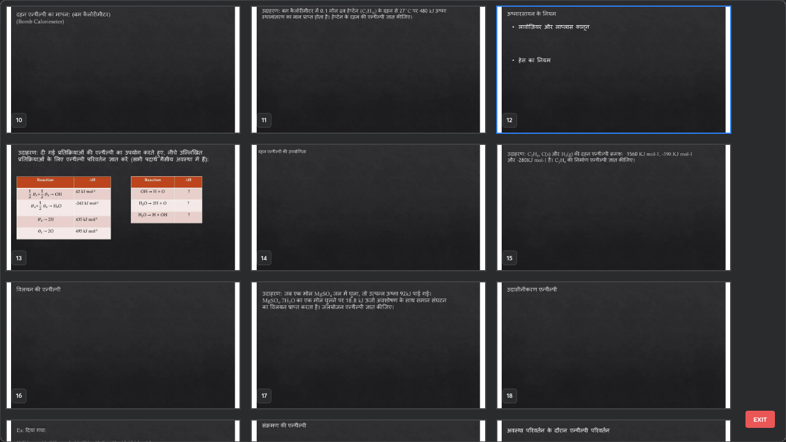
click at [569, 102] on img "grid" at bounding box center [614, 70] width 233 height 126
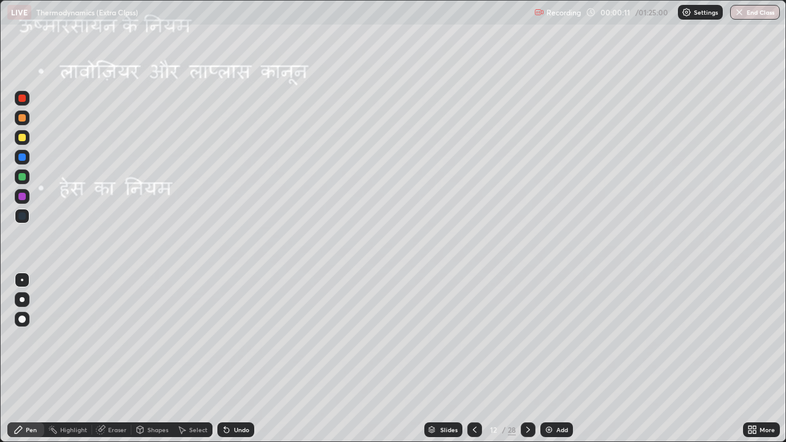
click at [573, 100] on img "grid" at bounding box center [614, 70] width 233 height 126
click at [550, 359] on img at bounding box center [549, 430] width 10 height 10
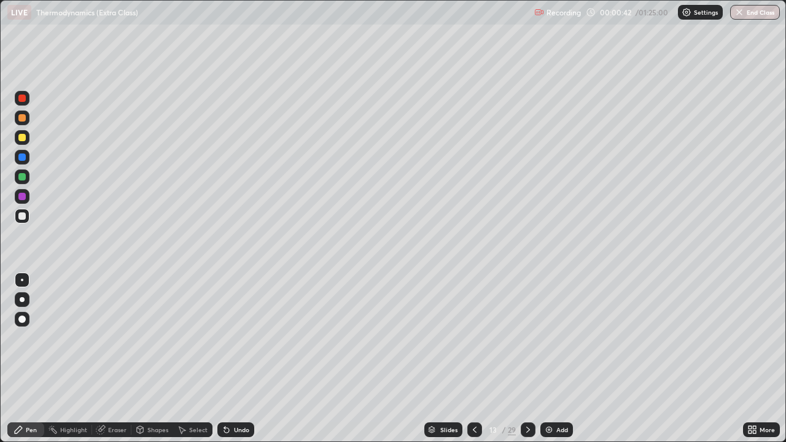
click at [25, 216] on div at bounding box center [21, 216] width 7 height 7
click at [23, 216] on div at bounding box center [21, 216] width 7 height 7
click at [224, 359] on icon at bounding box center [224, 427] width 1 height 1
click at [226, 359] on icon at bounding box center [226, 430] width 5 height 5
click at [240, 359] on div "Undo" at bounding box center [235, 430] width 37 height 15
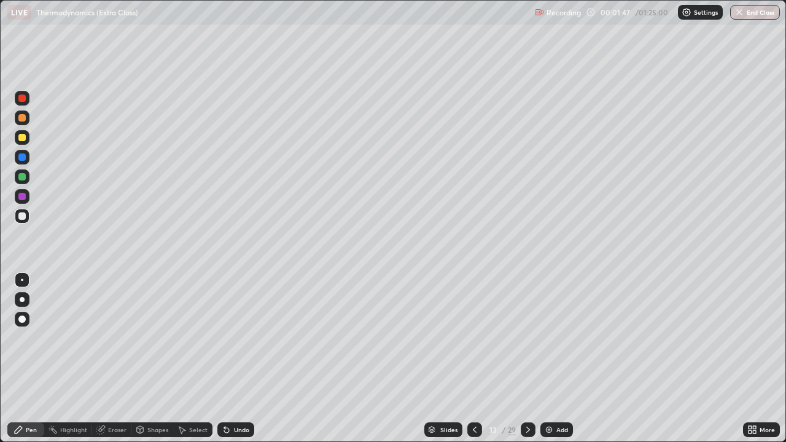
click at [237, 359] on div "Undo" at bounding box center [235, 430] width 37 height 15
click at [231, 359] on div "Undo" at bounding box center [235, 430] width 37 height 15
click at [36, 359] on div "Pen" at bounding box center [25, 430] width 37 height 25
click at [23, 139] on div at bounding box center [21, 137] width 7 height 7
click at [25, 119] on div at bounding box center [21, 117] width 7 height 7
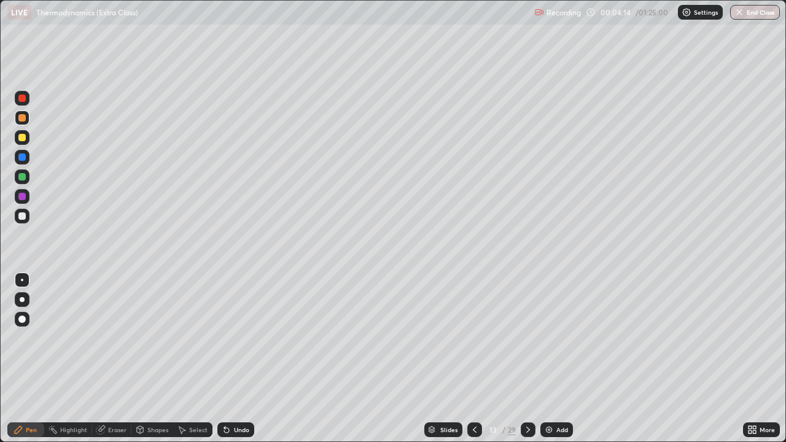
click at [24, 179] on div at bounding box center [21, 176] width 7 height 7
click at [550, 359] on img at bounding box center [549, 430] width 10 height 10
click at [473, 359] on icon at bounding box center [474, 430] width 10 height 10
click at [528, 359] on icon at bounding box center [529, 430] width 10 height 10
click at [24, 216] on div at bounding box center [21, 216] width 7 height 7
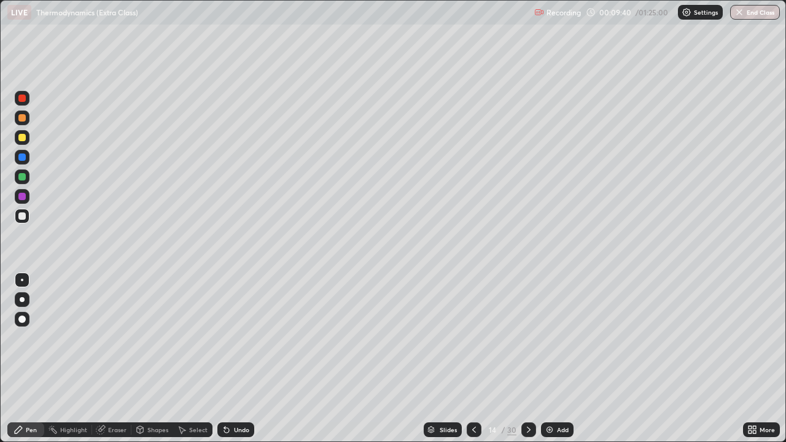
click at [27, 136] on div at bounding box center [22, 137] width 15 height 15
click at [126, 359] on div "Eraser" at bounding box center [111, 430] width 39 height 15
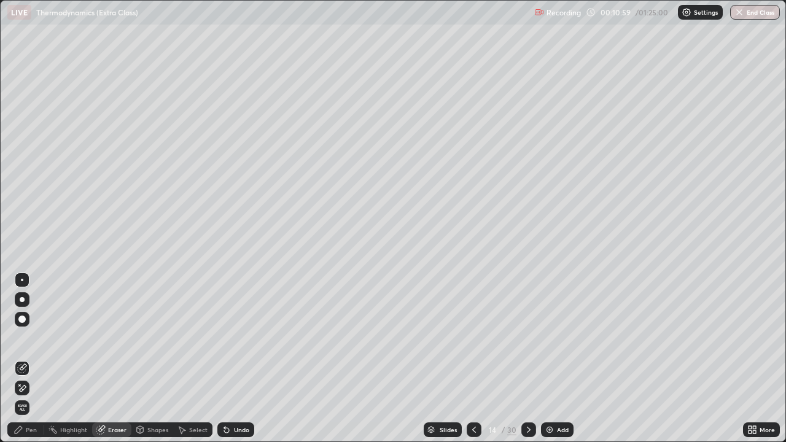
click at [164, 359] on div "Shapes" at bounding box center [157, 430] width 21 height 6
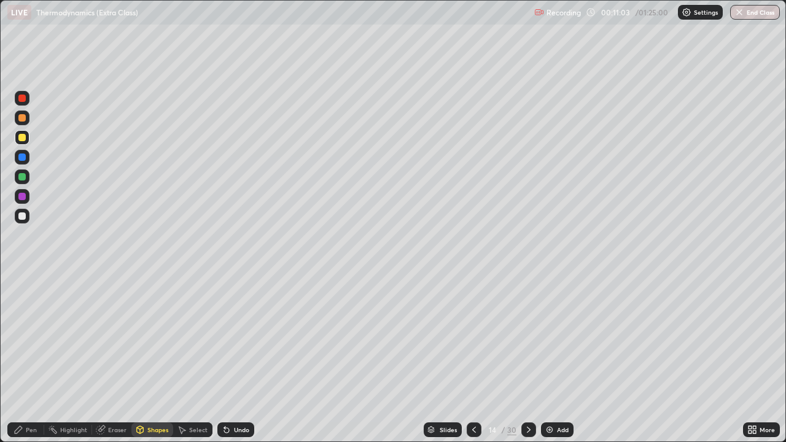
click at [121, 359] on div "Eraser" at bounding box center [117, 430] width 18 height 6
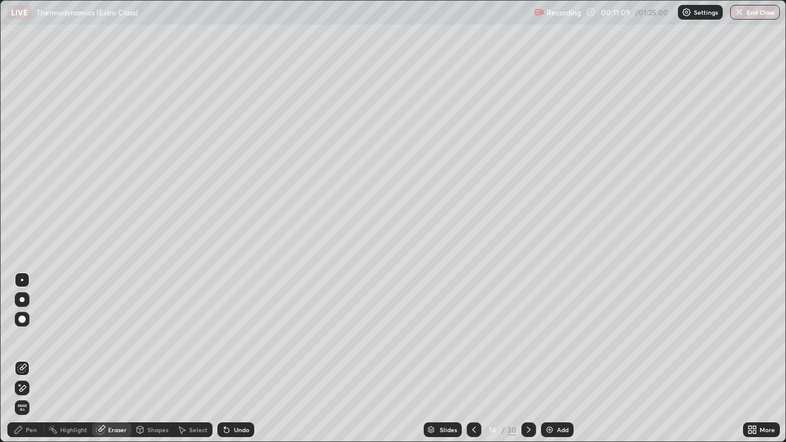
click at [39, 359] on div "Pen" at bounding box center [25, 430] width 37 height 15
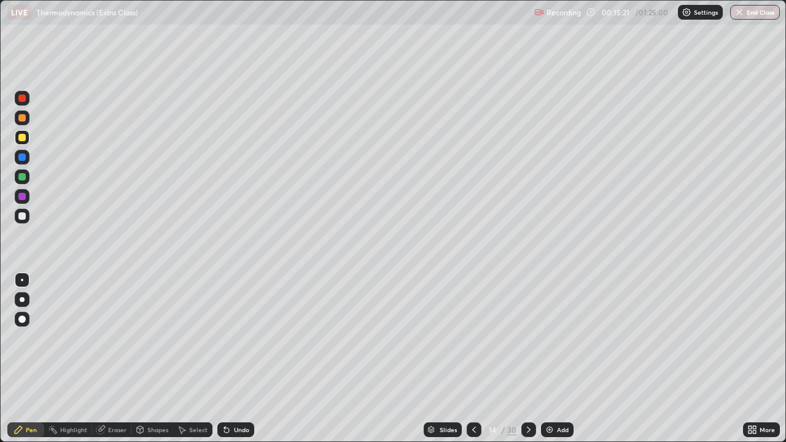
click at [24, 119] on div at bounding box center [21, 117] width 7 height 7
click at [21, 171] on div at bounding box center [22, 177] width 15 height 15
click at [22, 120] on div at bounding box center [21, 117] width 7 height 7
click at [528, 359] on icon at bounding box center [529, 430] width 10 height 10
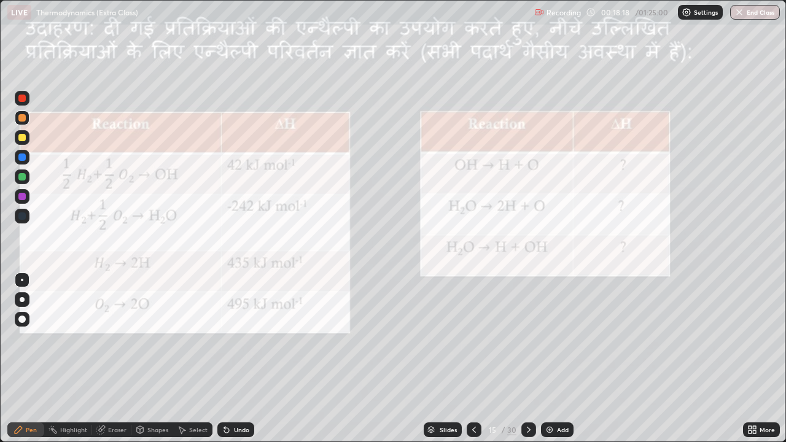
click at [201, 359] on div "Select" at bounding box center [198, 430] width 18 height 6
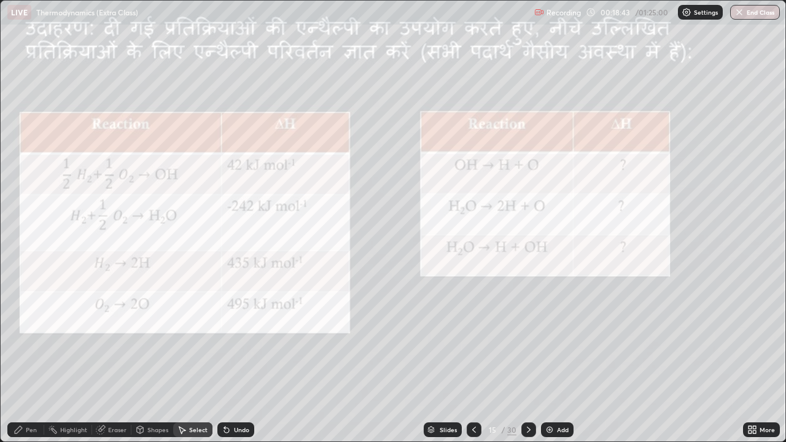
click at [35, 359] on div "Pen" at bounding box center [31, 430] width 11 height 6
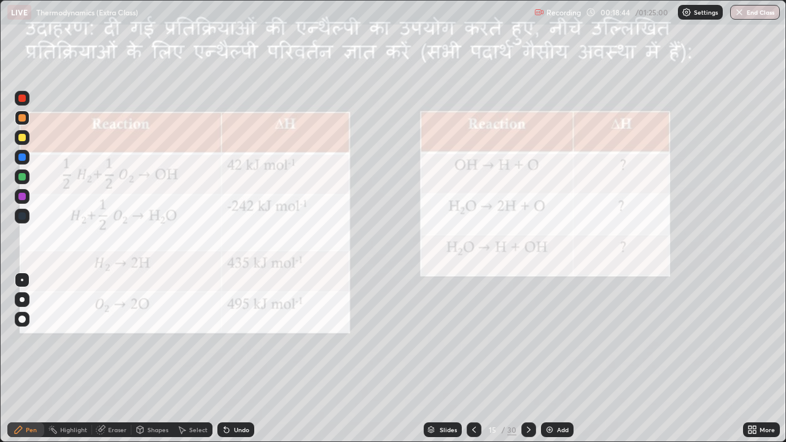
click at [22, 138] on div at bounding box center [21, 137] width 7 height 7
click at [23, 139] on div at bounding box center [21, 137] width 7 height 7
click at [190, 359] on div "Select" at bounding box center [198, 430] width 18 height 6
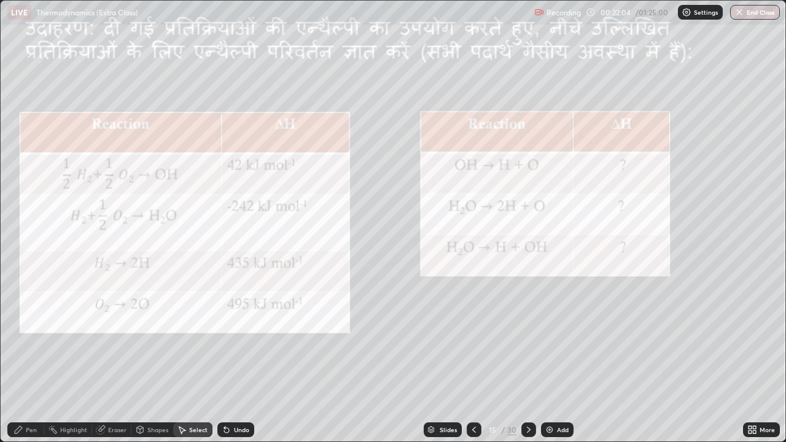
click at [529, 359] on icon at bounding box center [529, 430] width 4 height 6
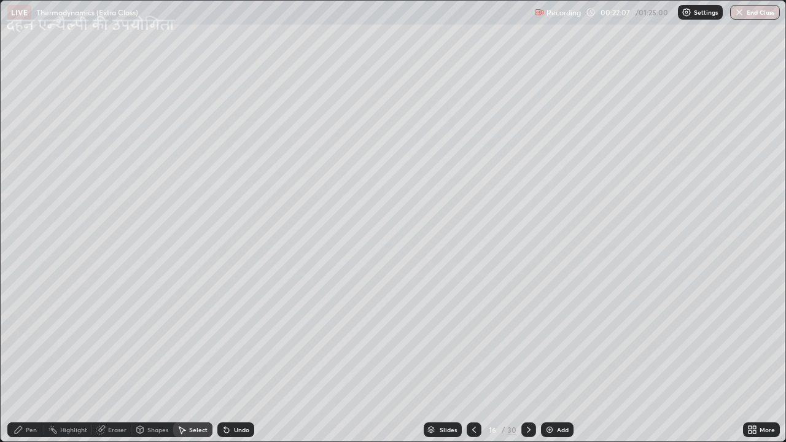
click at [528, 359] on icon at bounding box center [529, 430] width 10 height 10
click at [157, 359] on div "Shapes" at bounding box center [152, 430] width 42 height 15
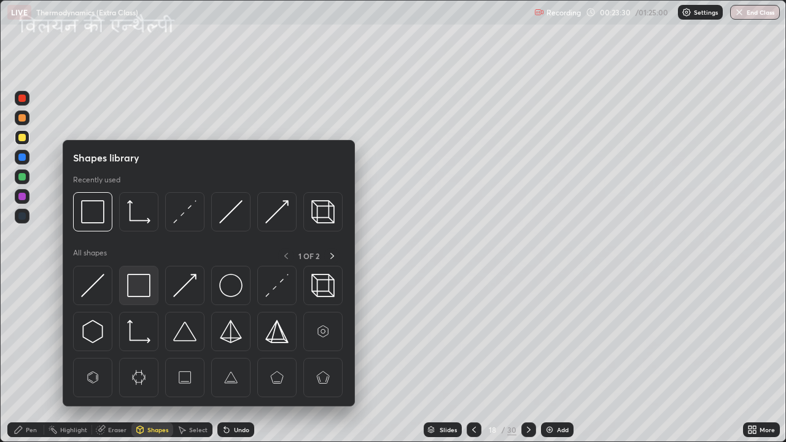
click at [144, 286] on img at bounding box center [138, 285] width 23 height 23
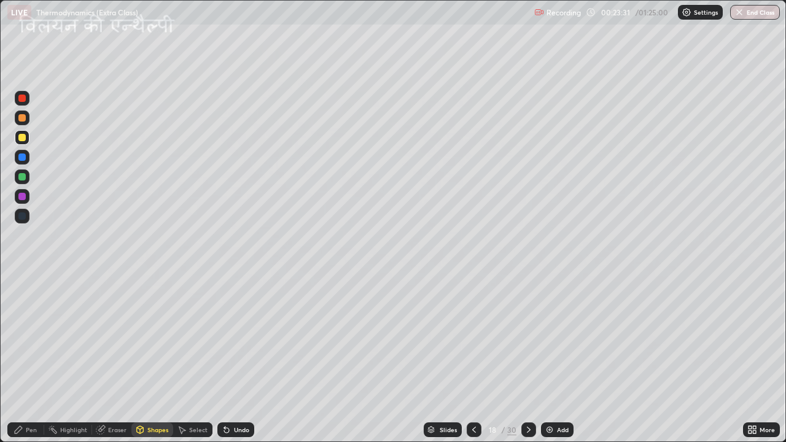
click at [23, 140] on div at bounding box center [21, 137] width 7 height 7
click at [23, 157] on div at bounding box center [21, 157] width 7 height 7
click at [111, 359] on div "Eraser" at bounding box center [117, 430] width 18 height 6
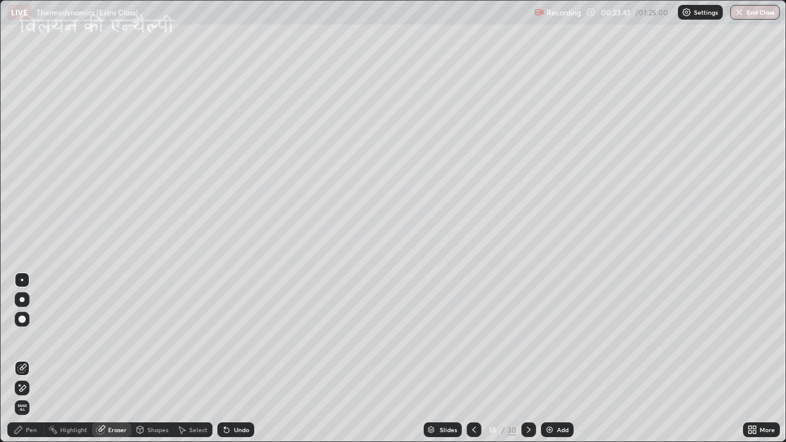
click at [185, 359] on icon at bounding box center [182, 430] width 10 height 10
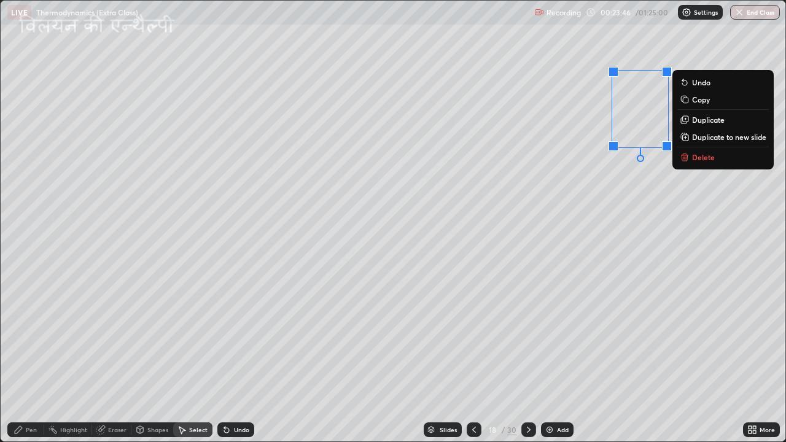
click at [644, 221] on div "0 ° Undo Copy Duplicate Duplicate to new slide Delete" at bounding box center [393, 221] width 785 height 441
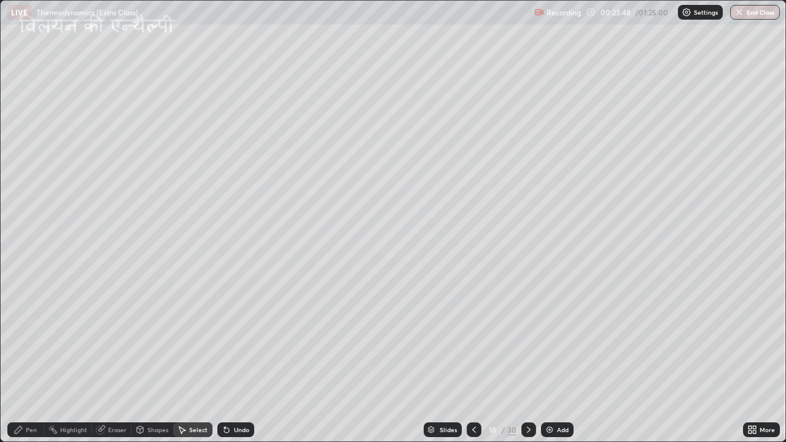
click at [41, 359] on div "Pen" at bounding box center [25, 430] width 37 height 15
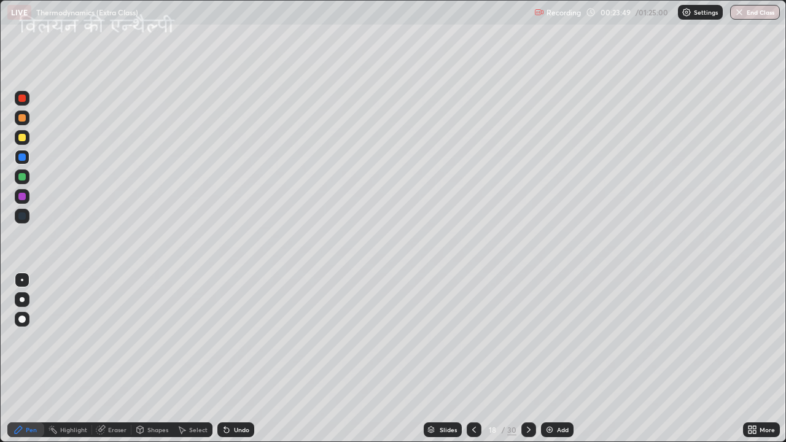
click at [22, 139] on div at bounding box center [21, 137] width 7 height 7
click at [23, 140] on div at bounding box center [21, 137] width 7 height 7
click at [235, 359] on div "Undo" at bounding box center [241, 430] width 15 height 6
click at [25, 176] on div at bounding box center [21, 176] width 7 height 7
click at [241, 359] on div "Undo" at bounding box center [241, 430] width 15 height 6
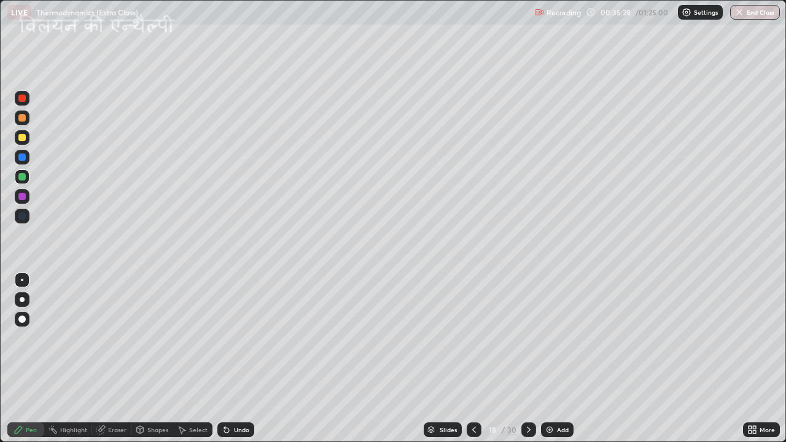
click at [530, 359] on icon at bounding box center [529, 430] width 10 height 10
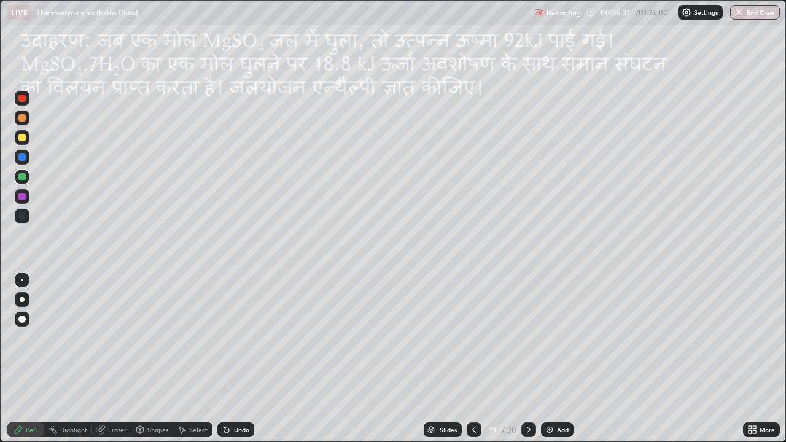
click at [200, 359] on div "Select" at bounding box center [198, 430] width 18 height 6
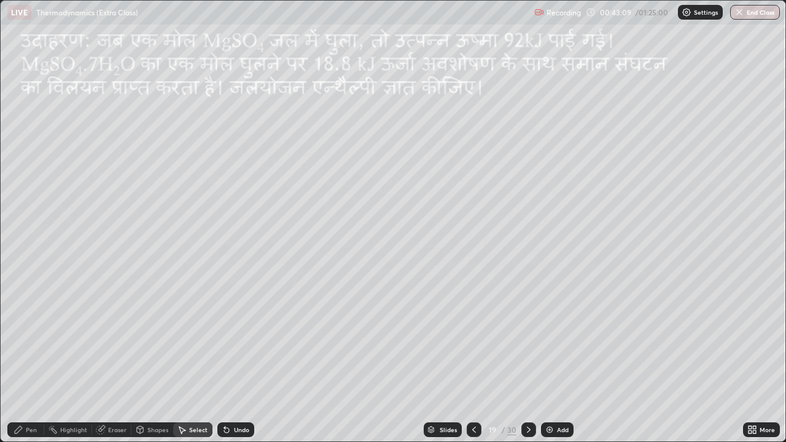
click at [41, 359] on div "Pen" at bounding box center [25, 430] width 37 height 15
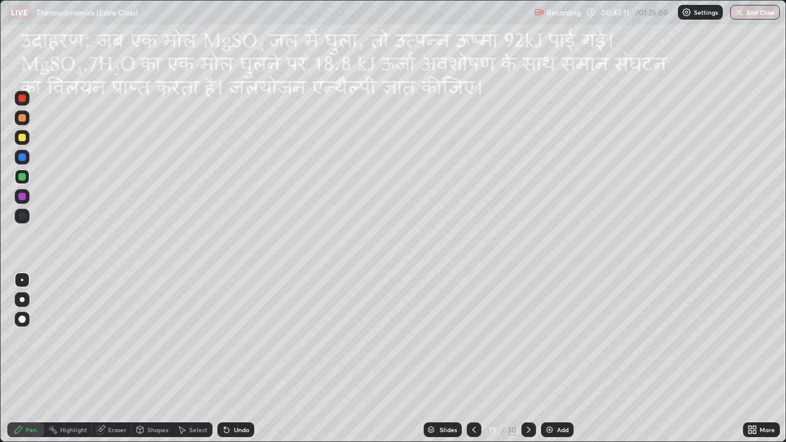
click at [22, 141] on div at bounding box center [21, 137] width 7 height 7
click at [528, 359] on icon at bounding box center [529, 430] width 10 height 10
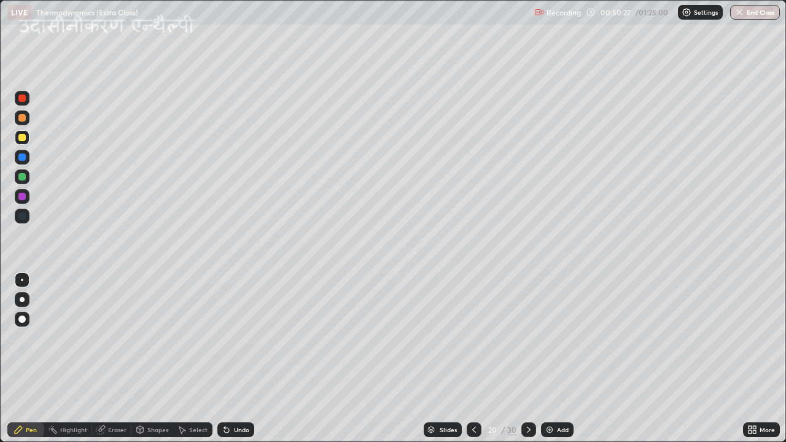
click at [22, 157] on div at bounding box center [21, 157] width 7 height 7
click at [22, 141] on div at bounding box center [21, 137] width 7 height 7
click at [549, 359] on img at bounding box center [550, 430] width 10 height 10
click at [23, 216] on div at bounding box center [21, 216] width 7 height 7
click at [119, 359] on div "Eraser" at bounding box center [117, 430] width 18 height 6
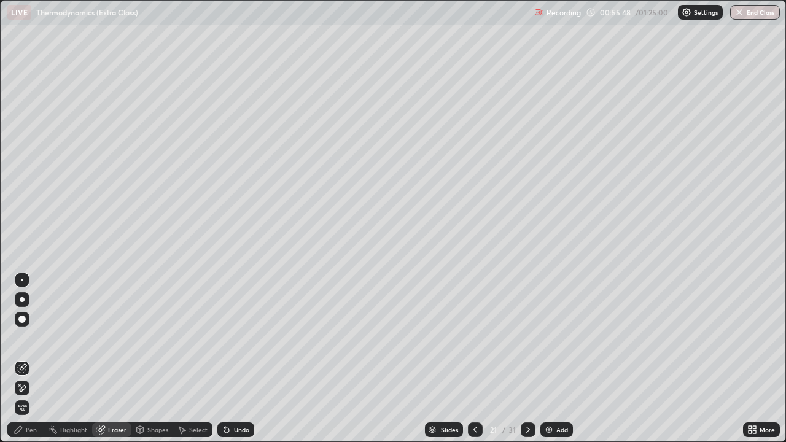
click at [37, 359] on div "Pen" at bounding box center [25, 430] width 37 height 15
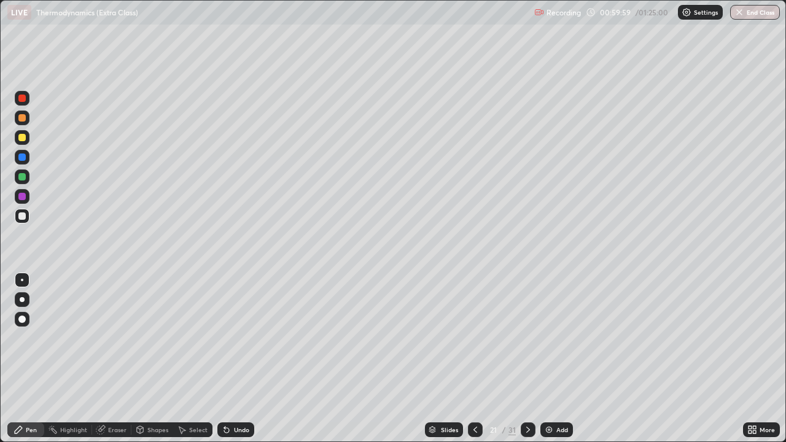
click at [23, 140] on div at bounding box center [21, 137] width 7 height 7
click at [527, 359] on icon at bounding box center [528, 430] width 10 height 10
click at [479, 359] on div at bounding box center [475, 430] width 15 height 15
click at [528, 359] on icon at bounding box center [528, 430] width 10 height 10
click at [474, 359] on icon at bounding box center [476, 430] width 10 height 10
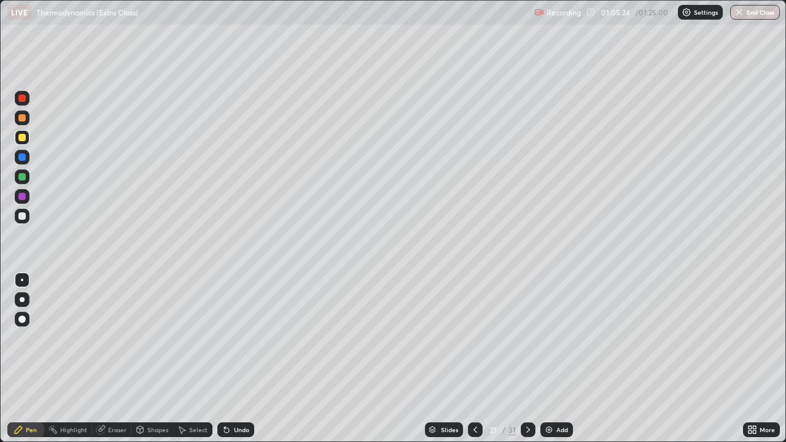
click at [547, 359] on img at bounding box center [549, 430] width 10 height 10
click at [25, 215] on div at bounding box center [21, 216] width 7 height 7
click at [227, 359] on icon at bounding box center [227, 430] width 10 height 10
click at [227, 359] on icon at bounding box center [226, 430] width 5 height 5
click at [224, 359] on icon at bounding box center [224, 427] width 1 height 1
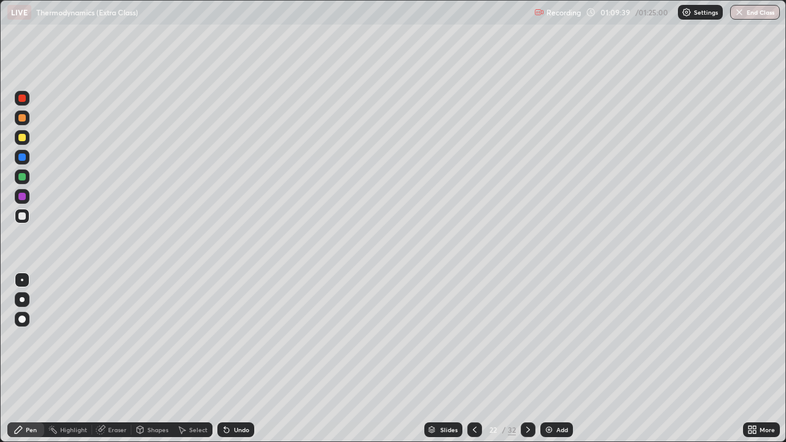
click at [527, 359] on icon at bounding box center [528, 430] width 10 height 10
click at [195, 359] on div "Select" at bounding box center [198, 430] width 18 height 6
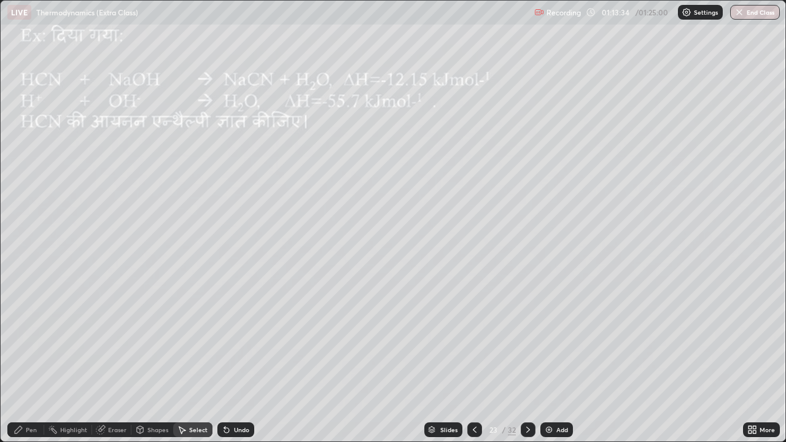
click at [101, 195] on div "0 ° Undo Copy Duplicate Duplicate to new slide Delete" at bounding box center [393, 221] width 785 height 441
click at [34, 359] on div "Pen" at bounding box center [25, 430] width 37 height 15
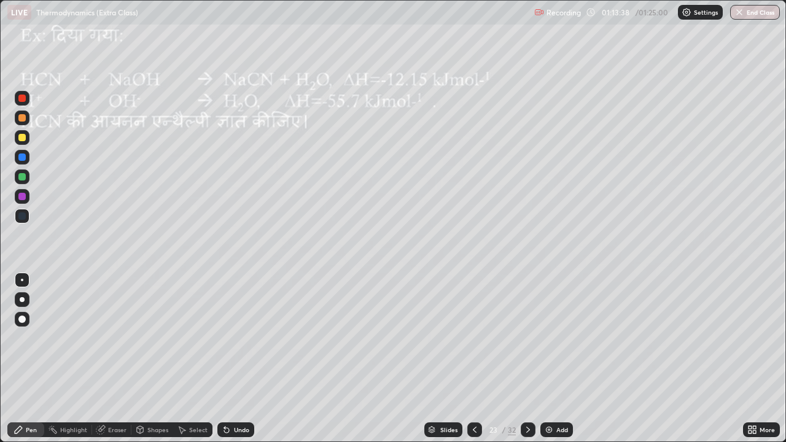
click at [22, 119] on div at bounding box center [21, 117] width 7 height 7
click at [527, 359] on icon at bounding box center [528, 430] width 10 height 10
click at [201, 359] on div "Select" at bounding box center [198, 430] width 18 height 6
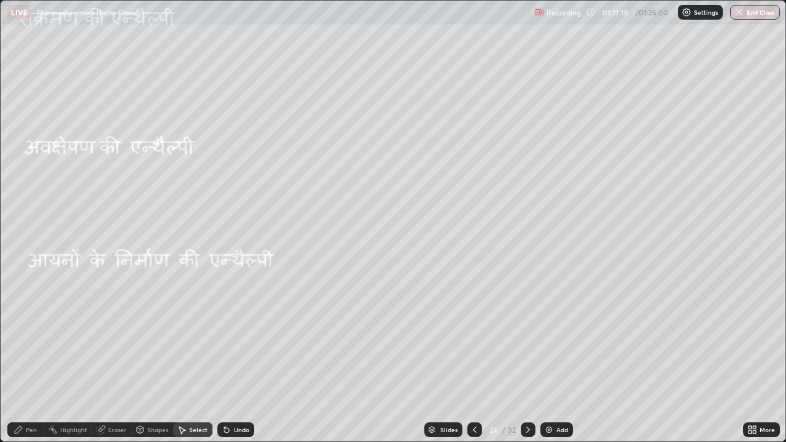
click at [37, 359] on div "Pen" at bounding box center [25, 430] width 37 height 15
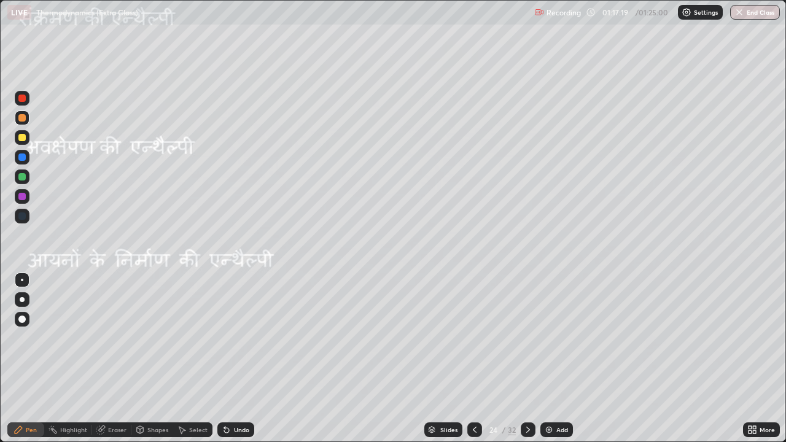
click at [23, 119] on div at bounding box center [21, 117] width 7 height 7
click at [23, 138] on div at bounding box center [21, 137] width 7 height 7
click at [741, 14] on img "button" at bounding box center [740, 12] width 10 height 10
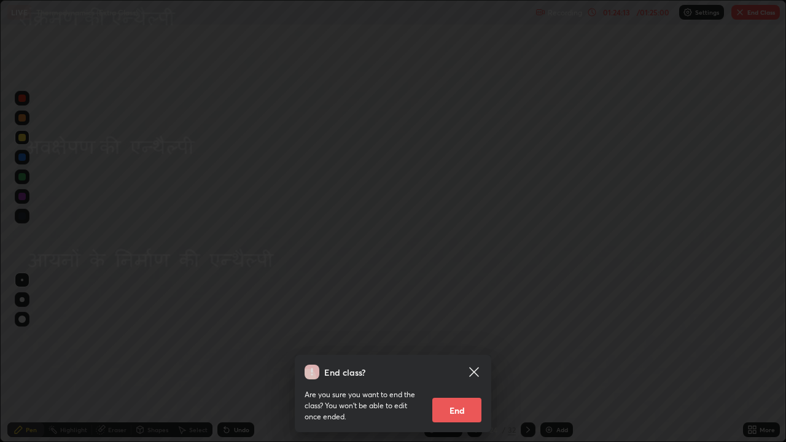
click at [463, 359] on button "End" at bounding box center [456, 410] width 49 height 25
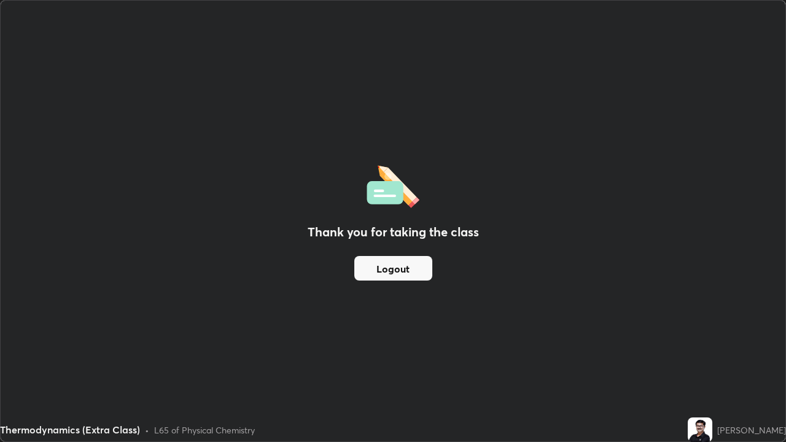
click at [419, 270] on button "Logout" at bounding box center [393, 268] width 78 height 25
